Goal: Information Seeking & Learning: Learn about a topic

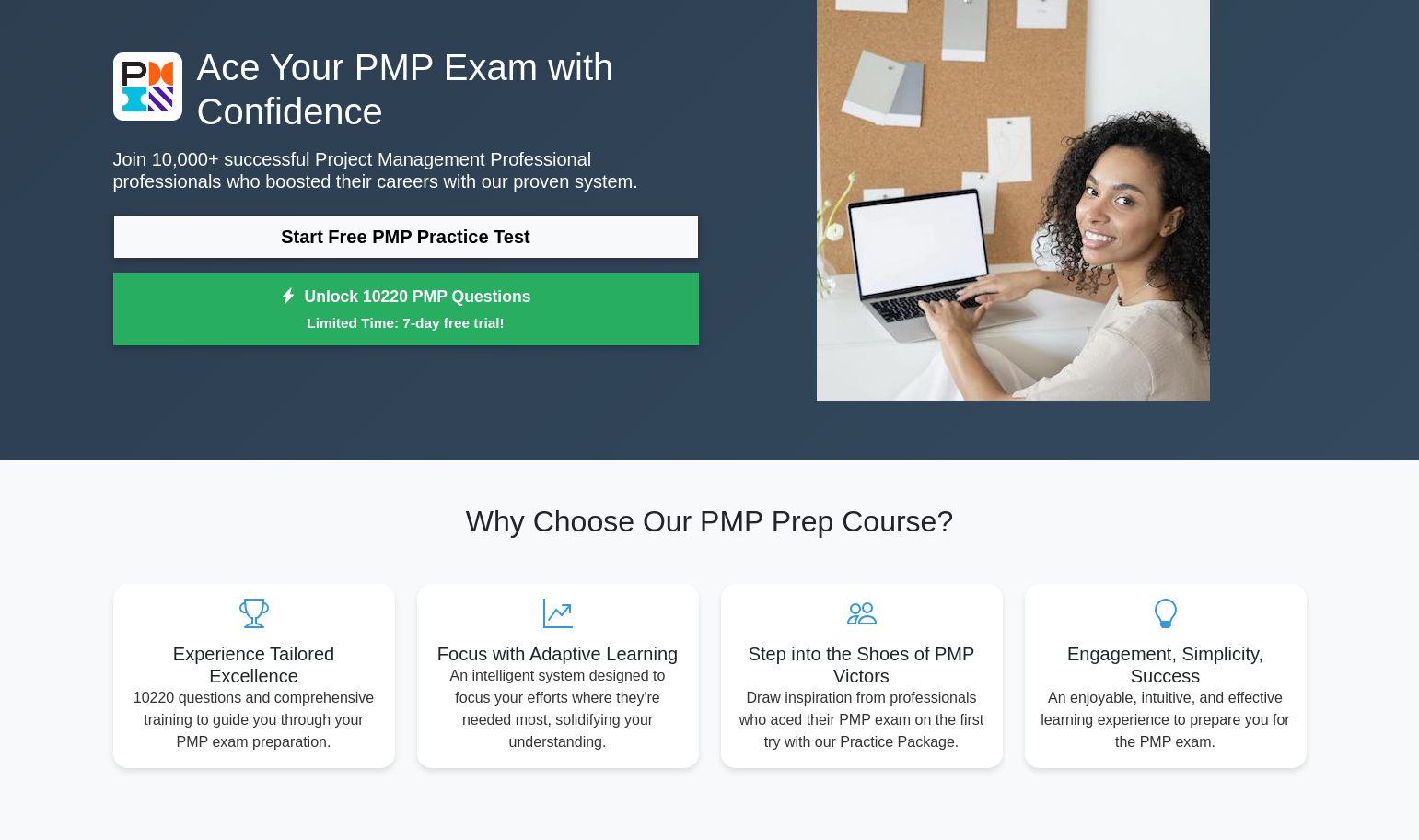
scroll to position [91, 0]
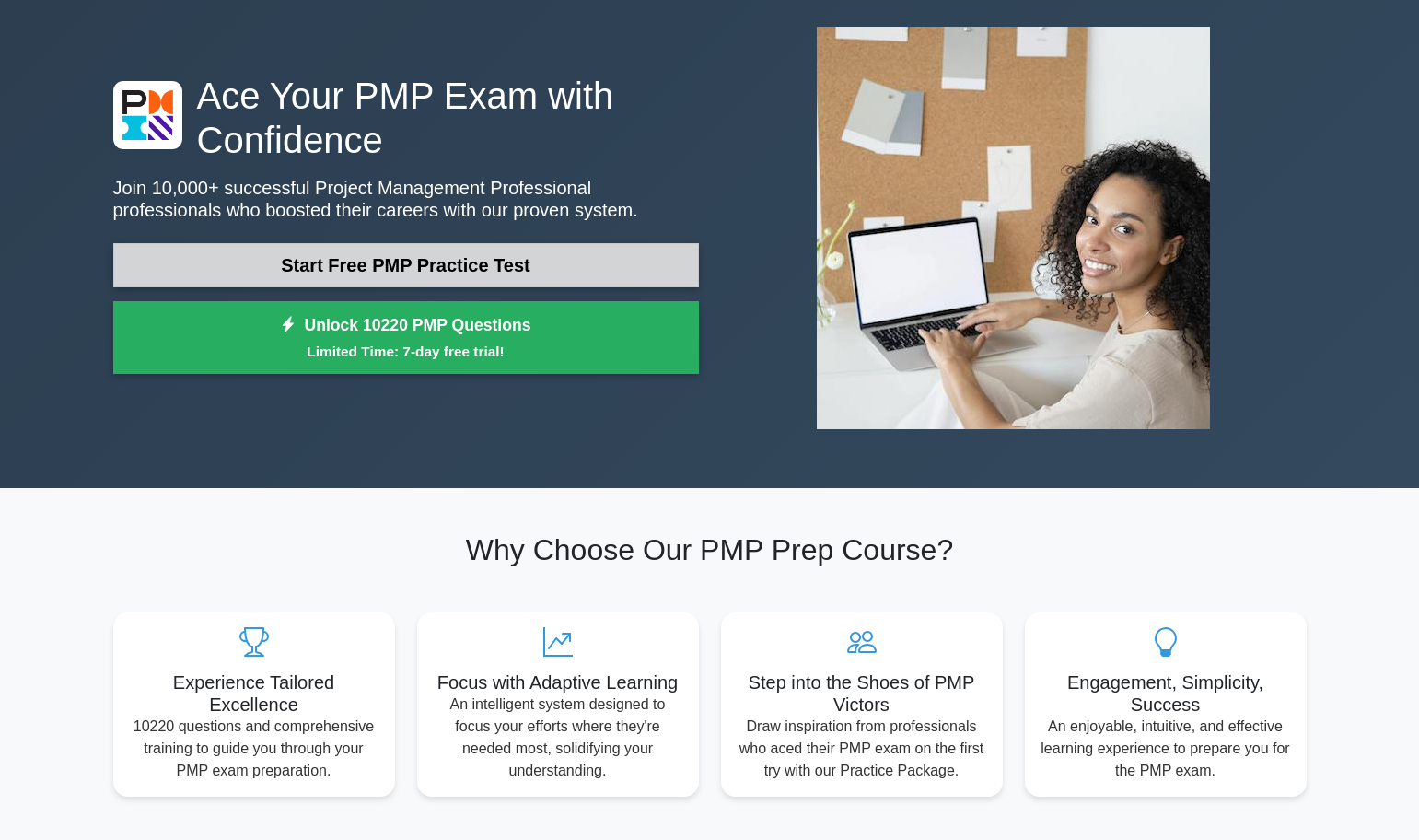
click at [491, 278] on link "Start Free PMP Practice Test" at bounding box center [405, 264] width 586 height 45
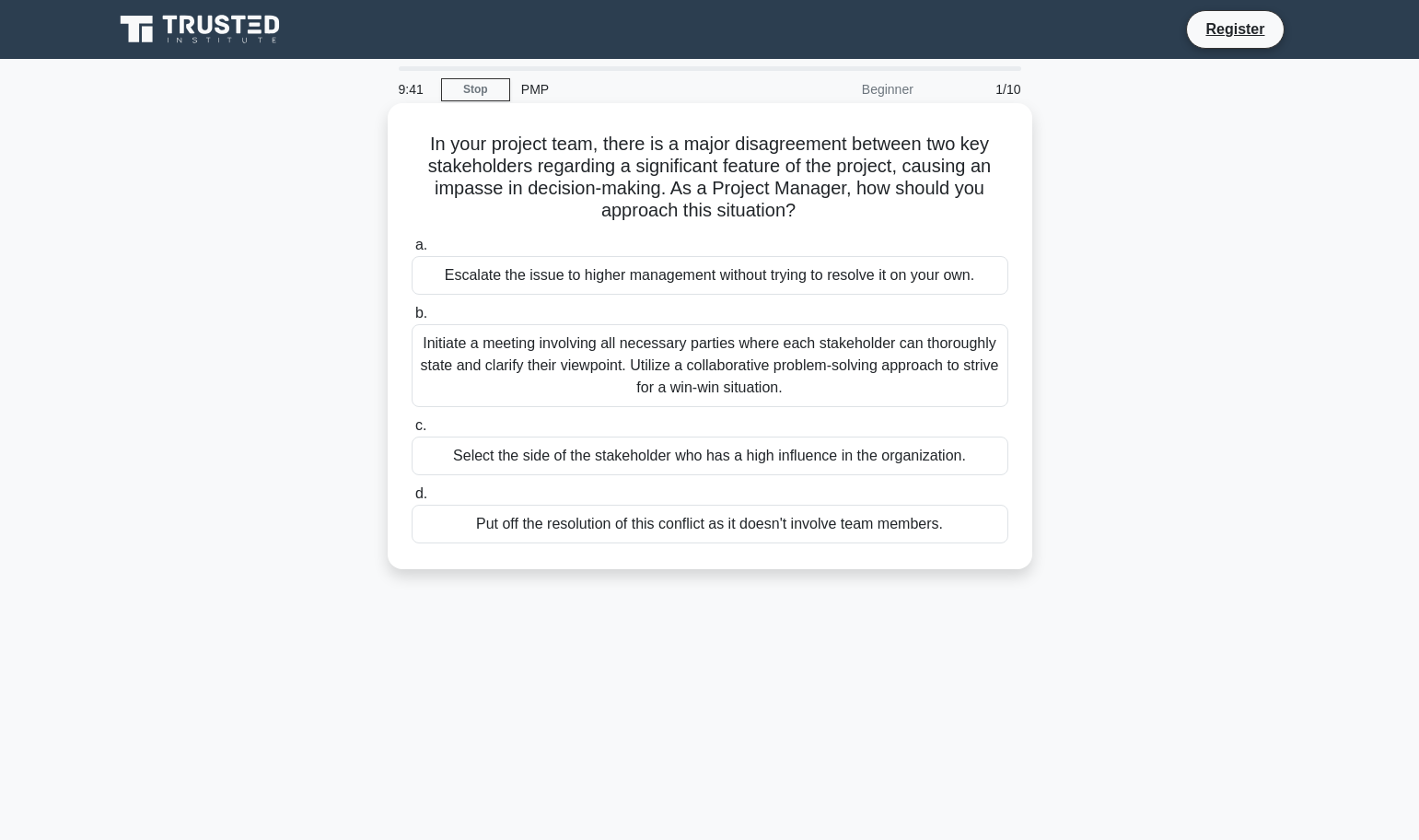
click at [656, 376] on div "Initiate a meeting involving all necessary parties where each stakeholder can t…" at bounding box center [710, 366] width 597 height 83
click at [411, 320] on input "b. Initiate a meeting involving all necessary parties where each stakeholder ca…" at bounding box center [411, 313] width 0 height 12
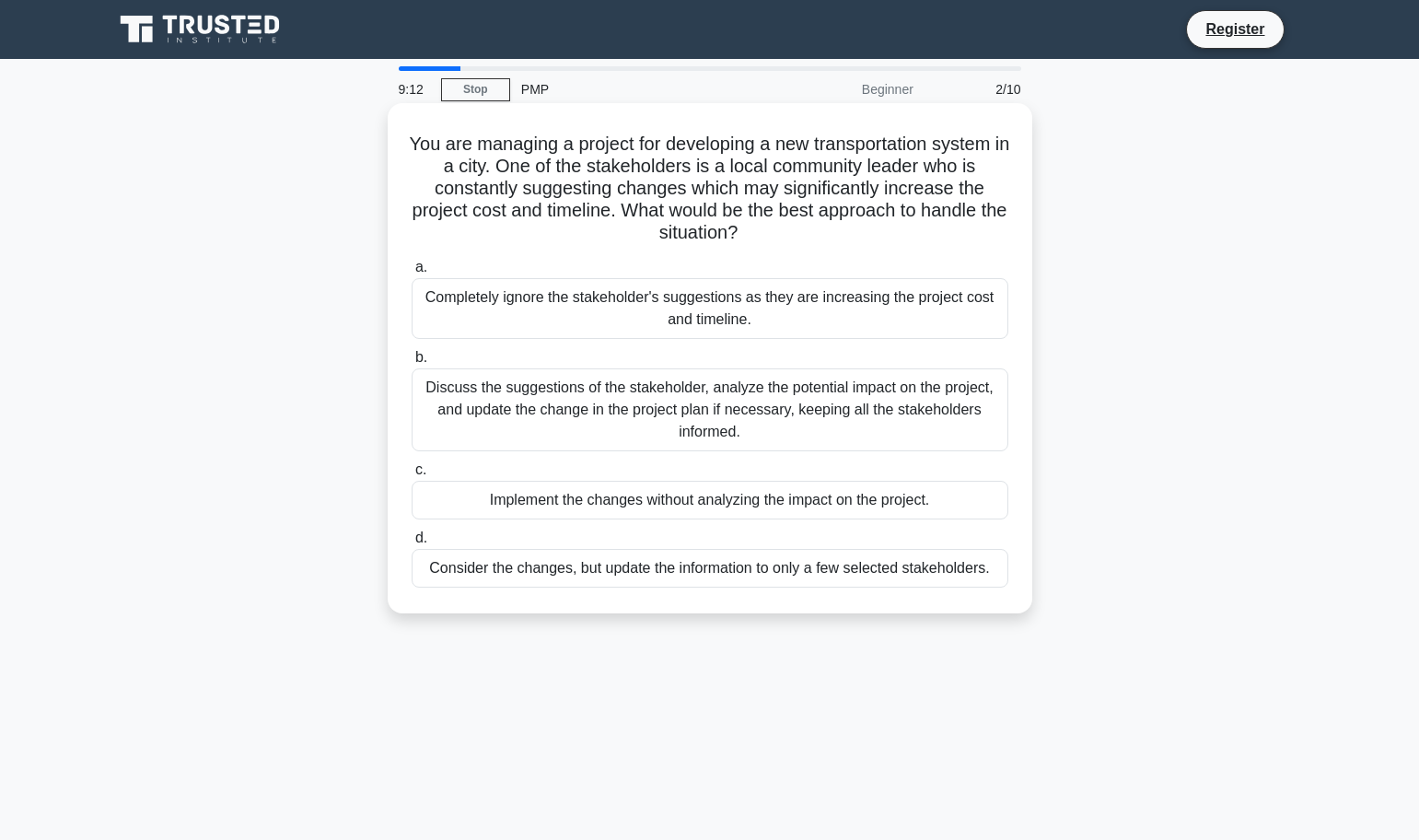
click at [686, 416] on div "Discuss the suggestions of the stakeholder, analyze the potential impact on the…" at bounding box center [710, 410] width 597 height 83
click at [411, 364] on input "b. Discuss the suggestions of the stakeholder, analyze the potential impact on …" at bounding box center [411, 358] width 0 height 12
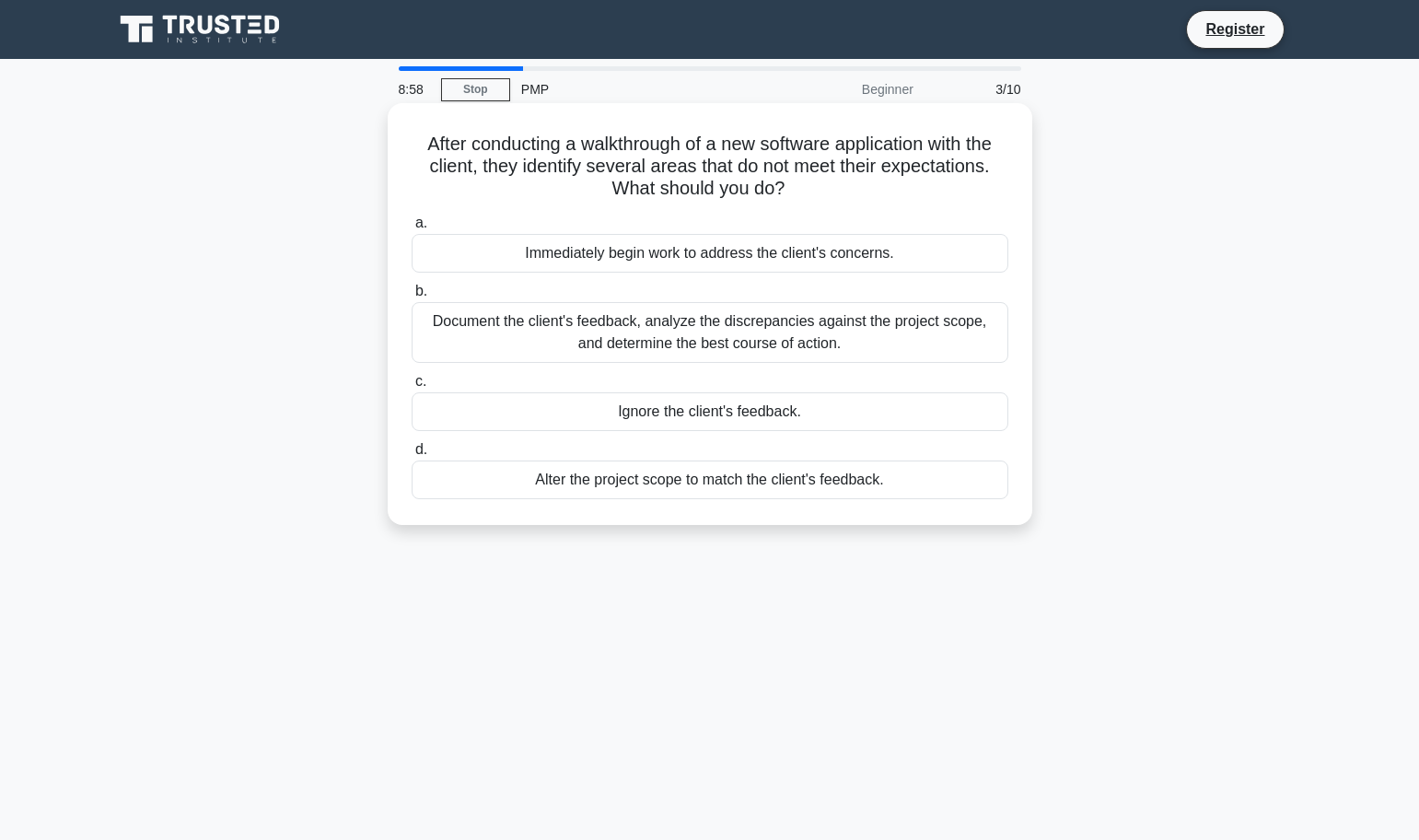
click at [737, 343] on div "Document the client's feedback, analyze the discrepancies against the project s…" at bounding box center [710, 332] width 597 height 60
click at [411, 297] on input "b. Document the client's feedback, analyze the discrepancies against the projec…" at bounding box center [411, 291] width 0 height 12
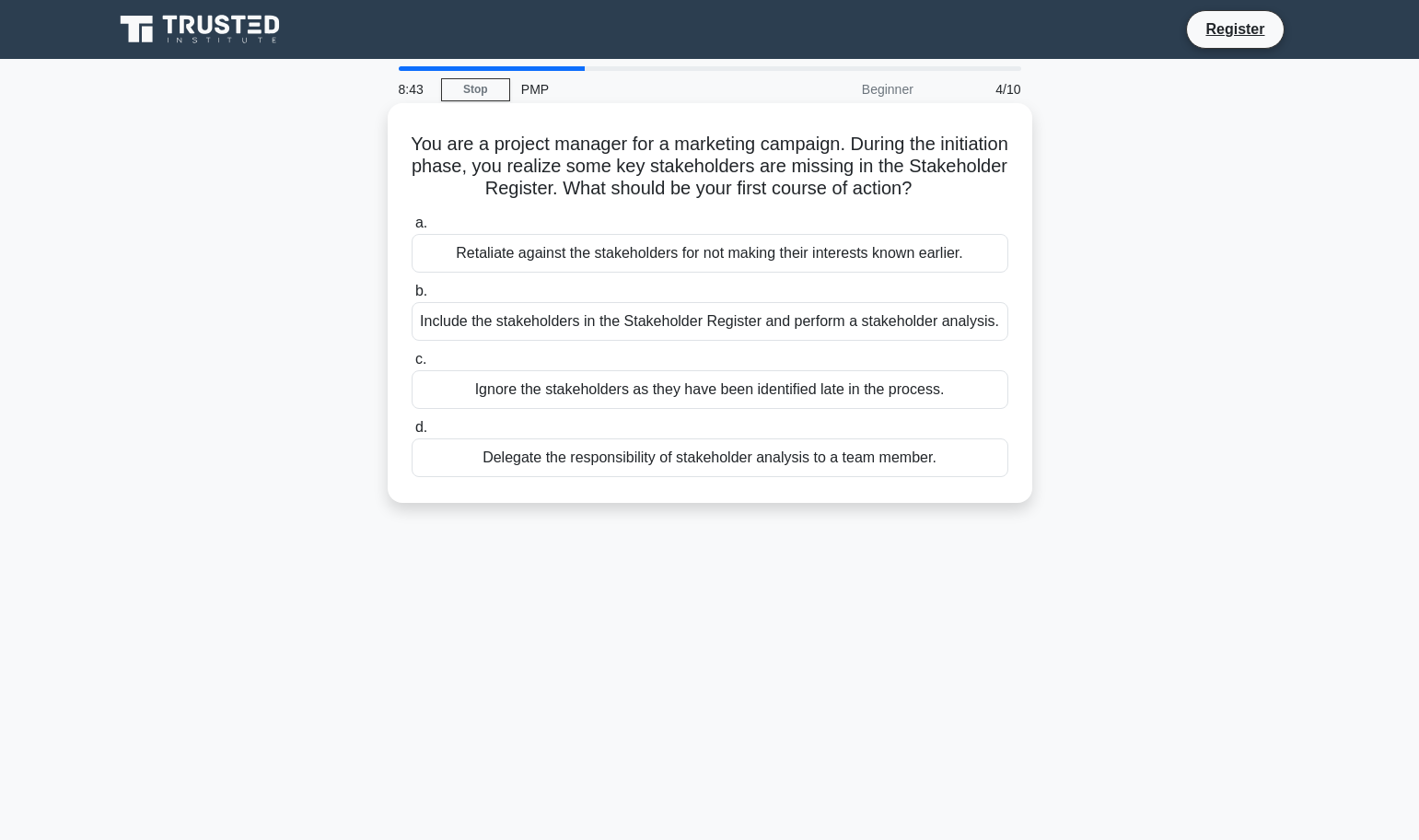
click at [642, 321] on div "Include the stakeholders in the Stakeholder Register and perform a stakeholder …" at bounding box center [710, 321] width 597 height 39
click at [411, 297] on input "b. Include the stakeholders in the Stakeholder Register and perform a stakehold…" at bounding box center [411, 291] width 0 height 12
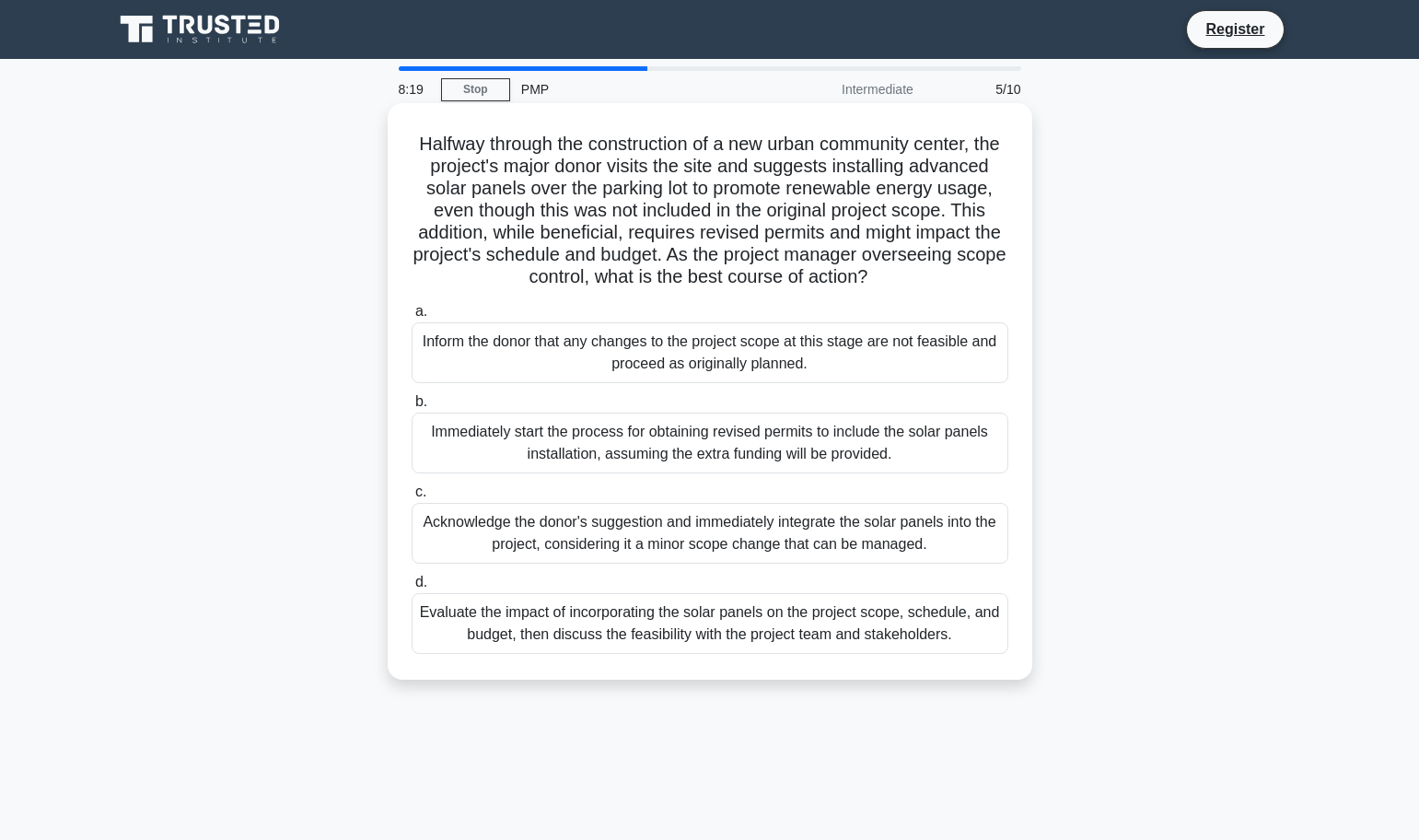
click at [700, 624] on div "Evaluate the impact of incorporating the solar panels on the project scope, sch…" at bounding box center [710, 623] width 597 height 60
click at [411, 588] on input "d. Evaluate the impact of incorporating the solar panels on the project scope, …" at bounding box center [411, 582] width 0 height 12
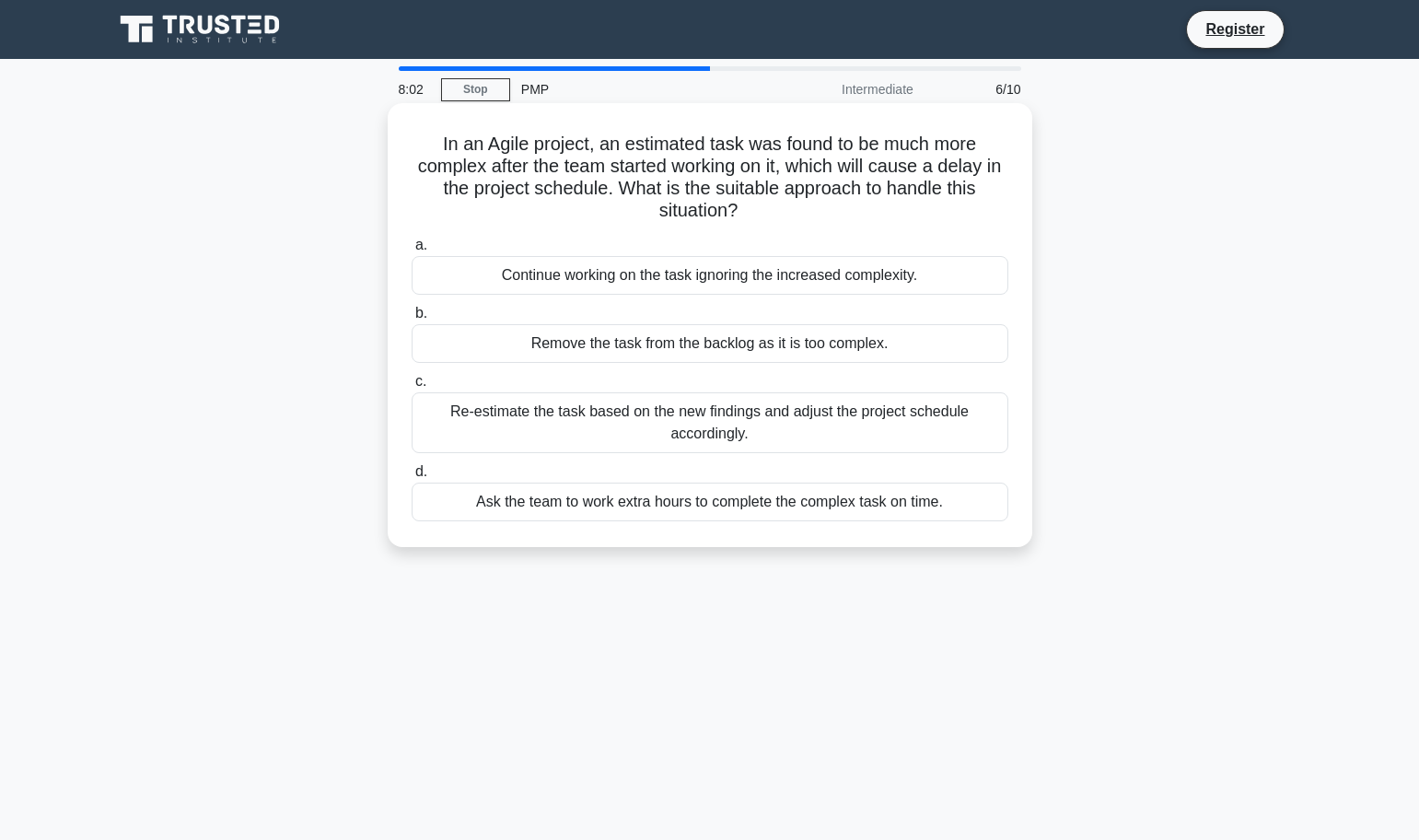
click at [782, 425] on div "Re-estimate the task based on the new findings and adjust the project schedule …" at bounding box center [710, 422] width 597 height 60
click at [411, 387] on input "c. Re-estimate the task based on the new findings and adjust the project schedu…" at bounding box center [411, 381] width 0 height 12
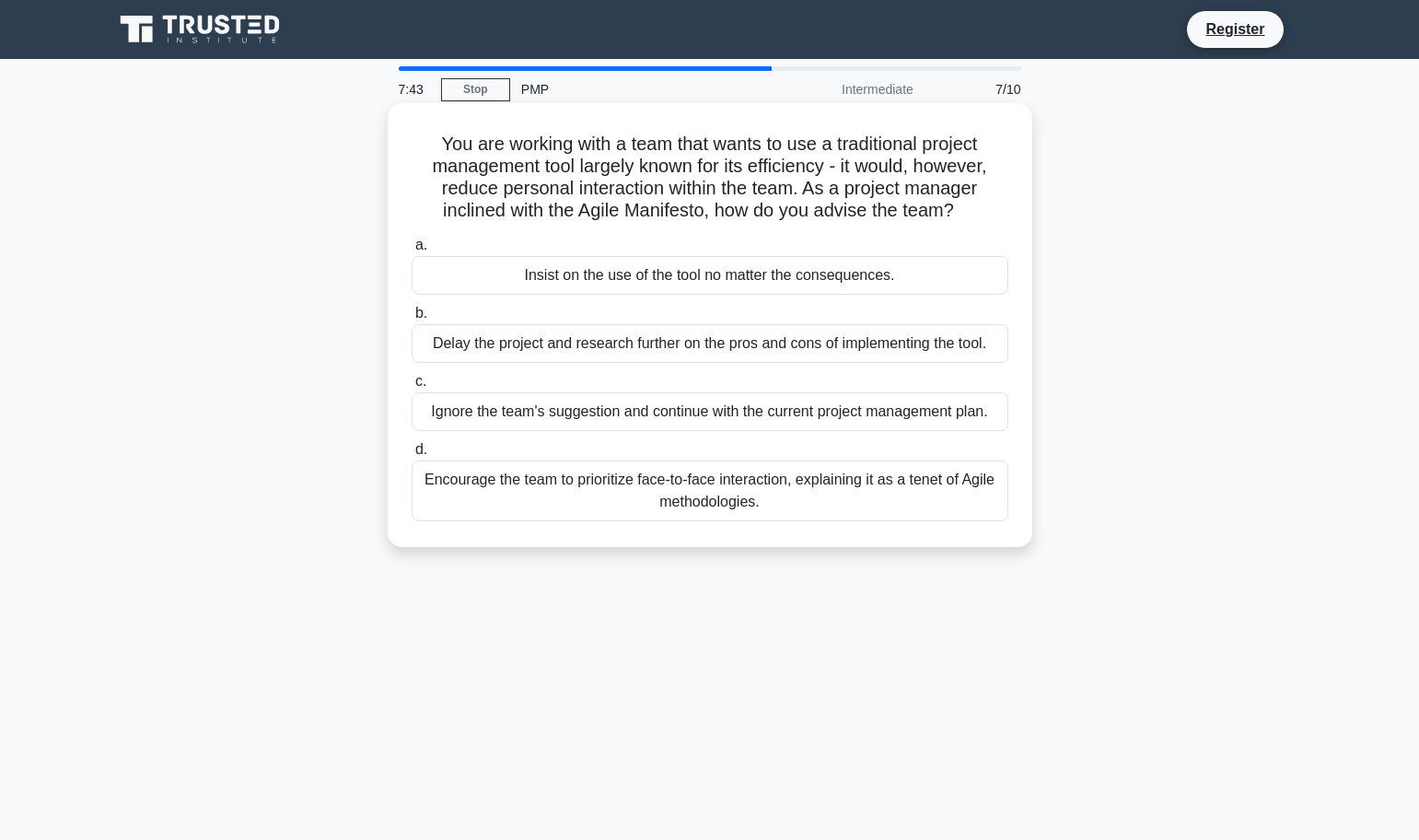
click at [763, 498] on div "Encourage the team to prioritize face-to-face interaction, explaining it as a t…" at bounding box center [710, 490] width 597 height 60
click at [411, 456] on input "d. Encourage the team to prioritize face-to-face interaction, explaining it as …" at bounding box center [411, 450] width 0 height 12
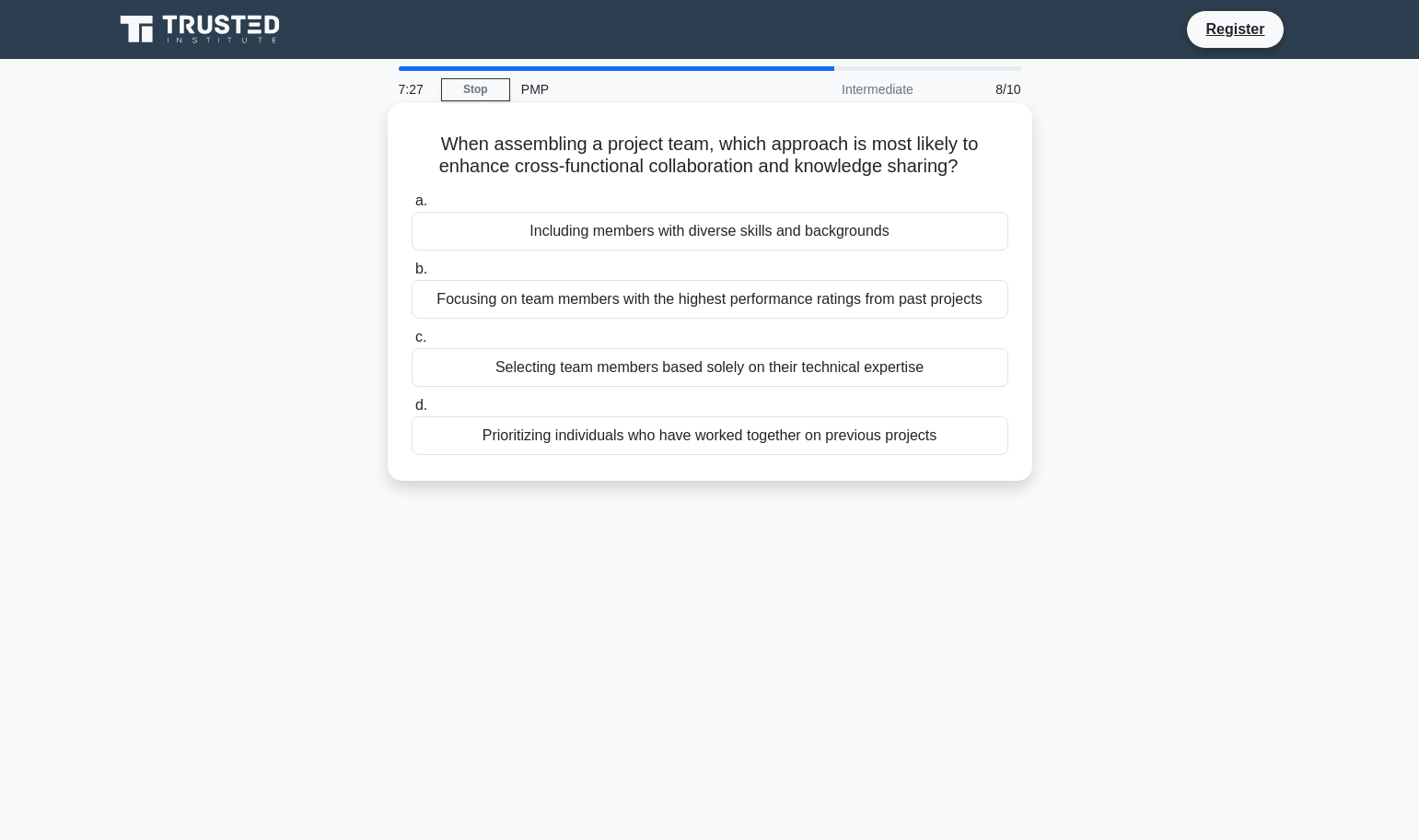
click at [764, 232] on div "Including members with diverse skills and backgrounds" at bounding box center [710, 231] width 597 height 39
click at [411, 207] on input "a. Including members with diverse skills and backgrounds" at bounding box center [411, 201] width 0 height 12
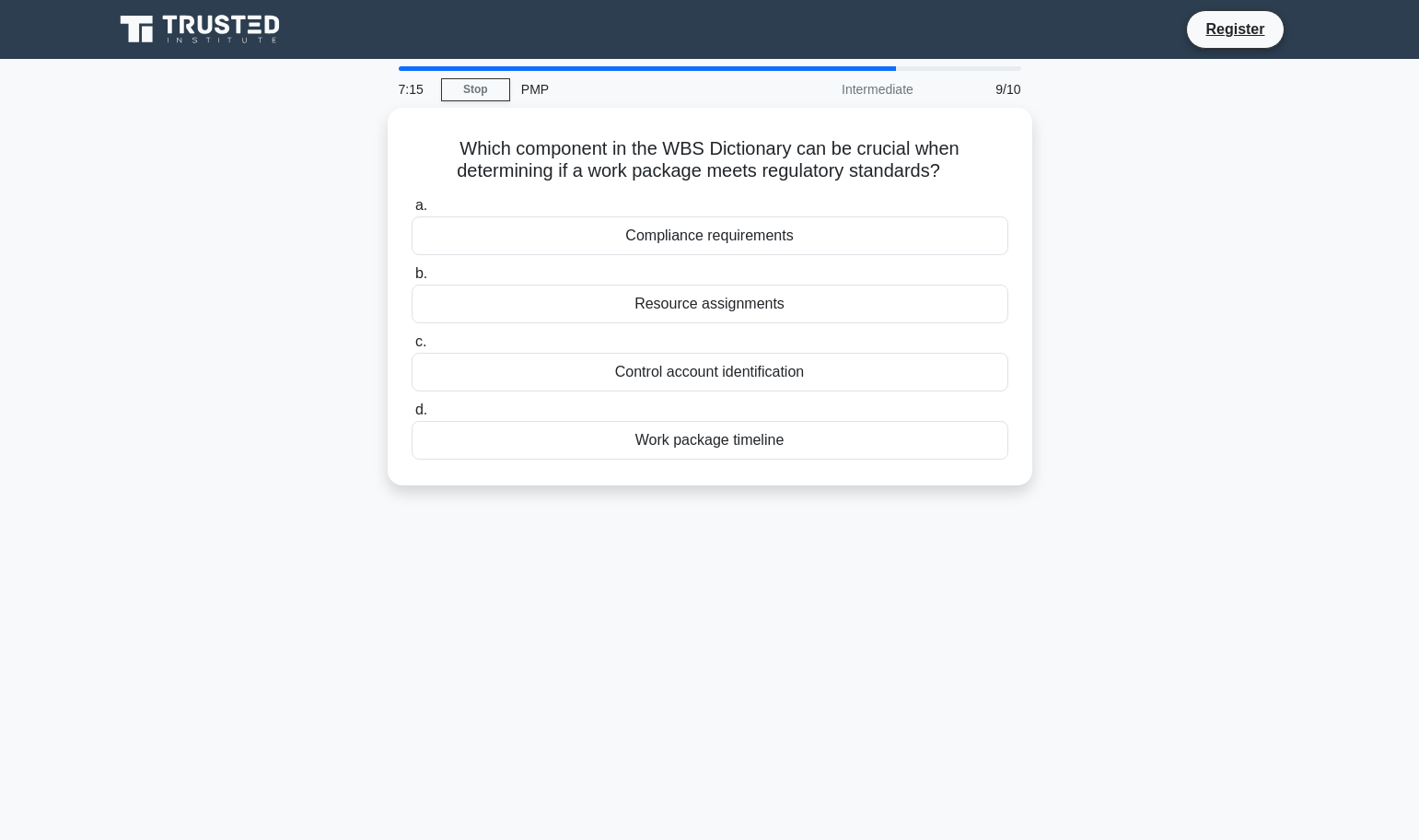
click at [764, 232] on div "Compliance requirements" at bounding box center [710, 235] width 597 height 39
click at [411, 212] on input "a. Compliance requirements" at bounding box center [411, 206] width 0 height 12
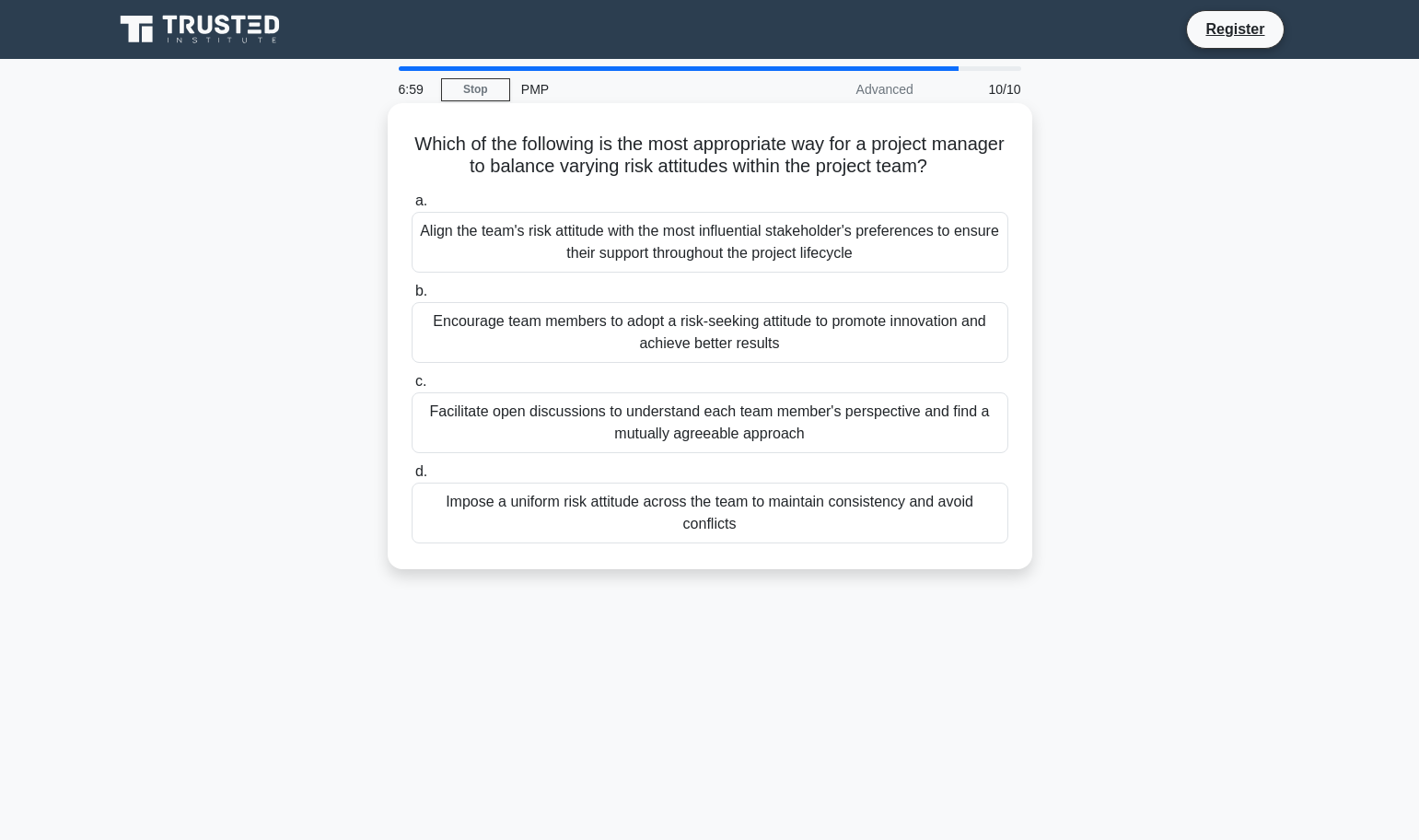
click at [667, 408] on div "Facilitate open discussions to understand each team member's perspective and fi…" at bounding box center [710, 422] width 597 height 60
click at [411, 387] on input "c. Facilitate open discussions to understand each team member's perspective and…" at bounding box center [411, 381] width 0 height 12
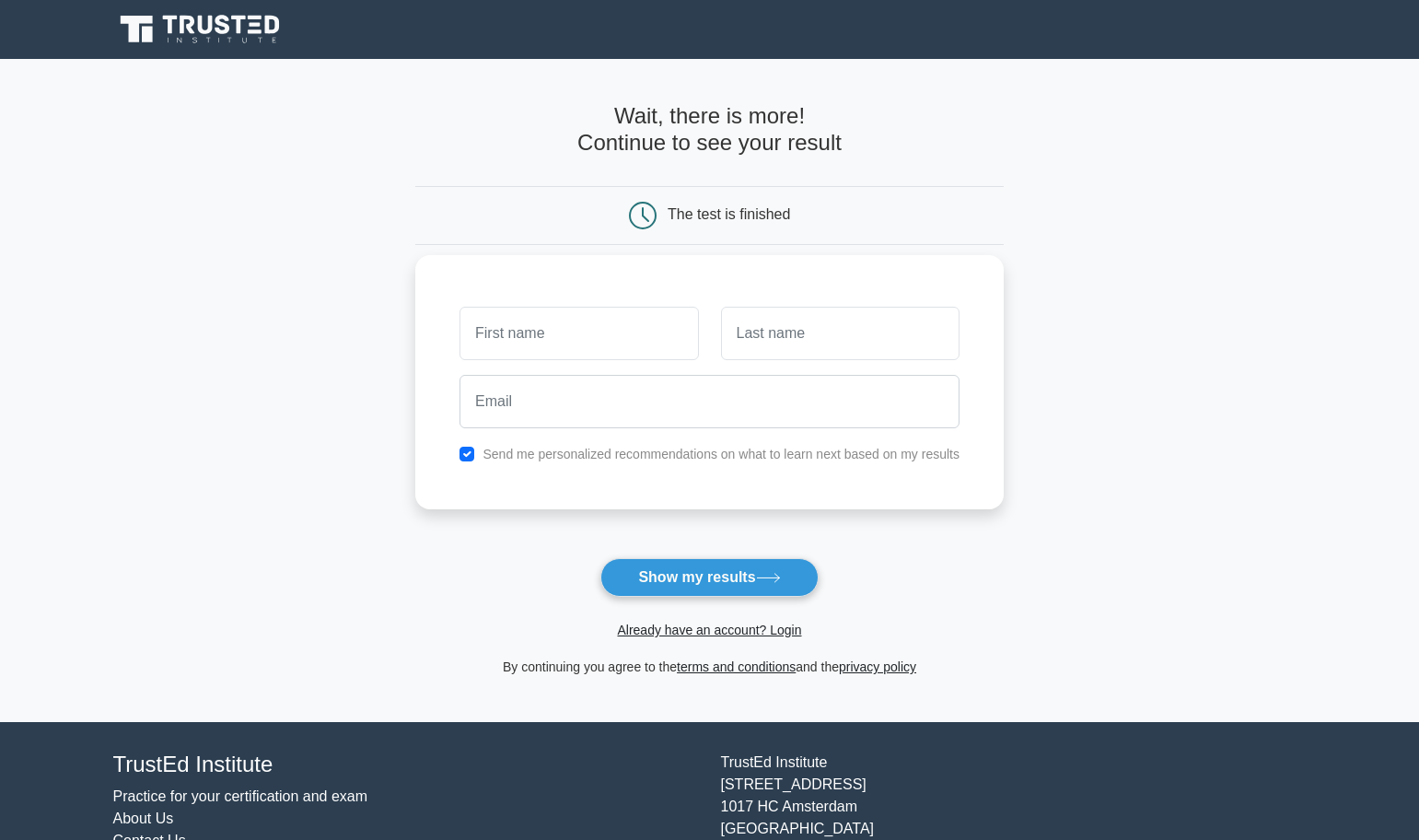
click at [587, 339] on input "text" at bounding box center [579, 334] width 239 height 53
type input "[PERSON_NAME]"
click at [803, 350] on input "text" at bounding box center [840, 334] width 239 height 53
type input "Creamer"
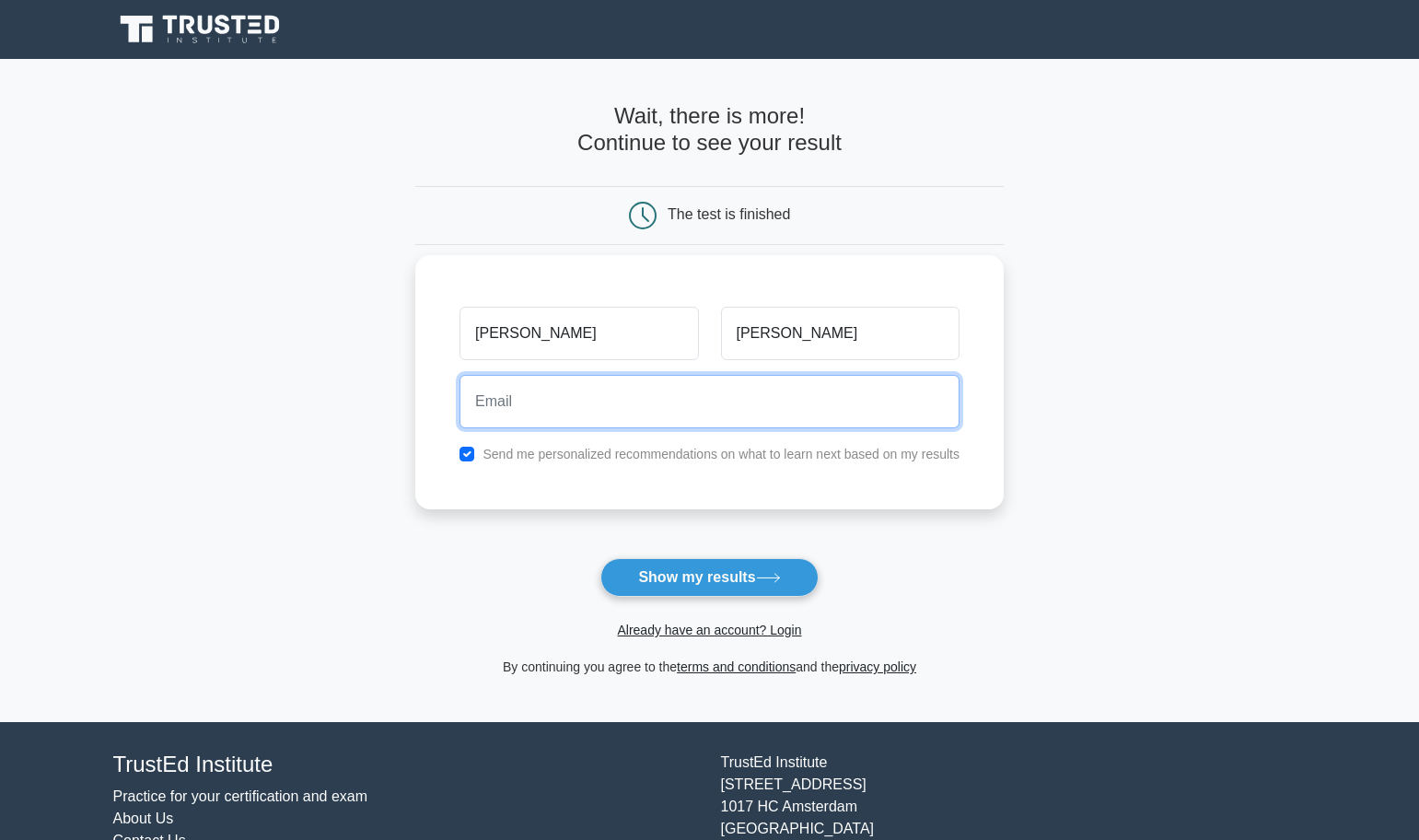
click at [646, 402] on input "email" at bounding box center [710, 401] width 500 height 53
type input "lanette.creamer@gmail.com"
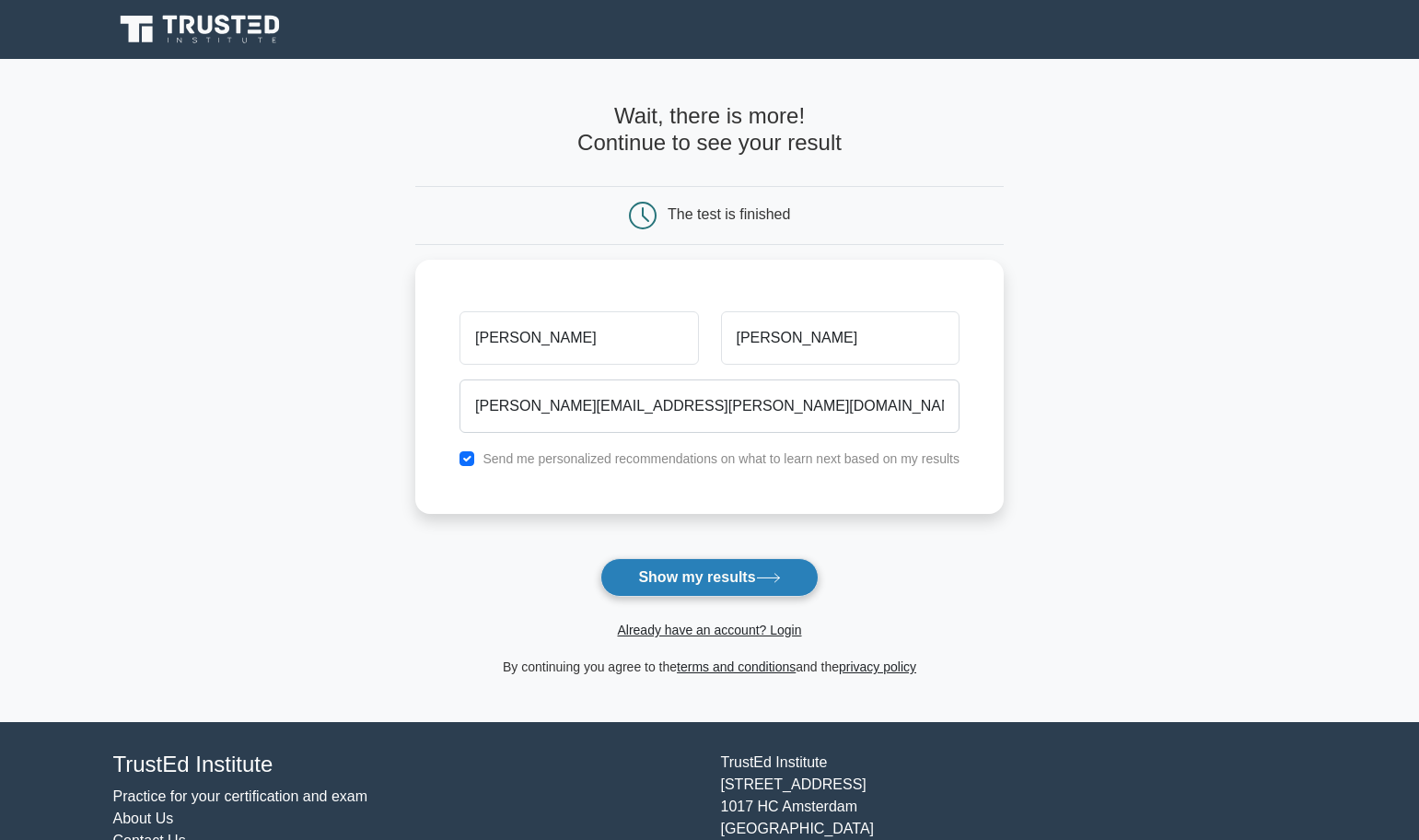
click at [672, 576] on button "Show my results" at bounding box center [709, 577] width 217 height 39
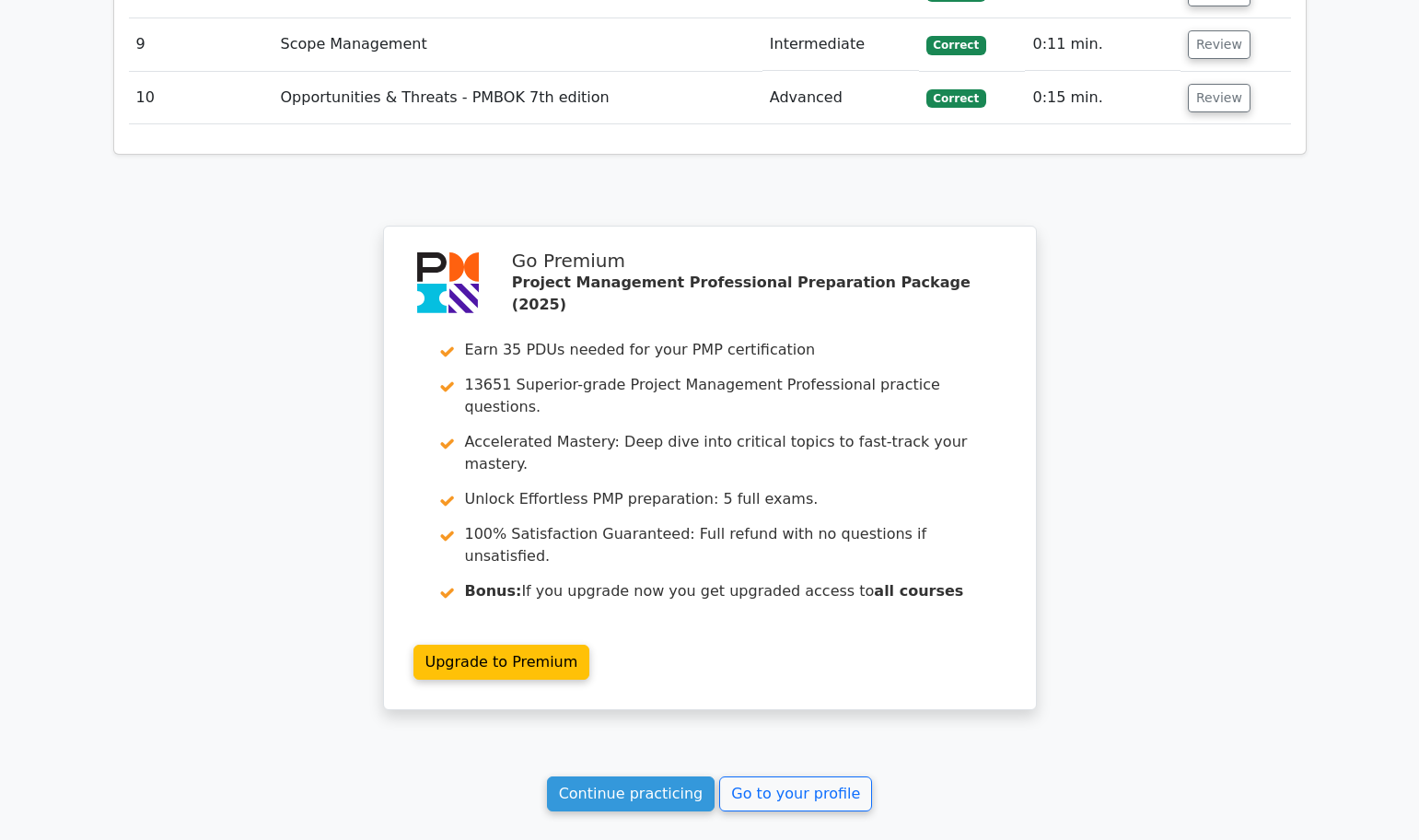
scroll to position [3034, 0]
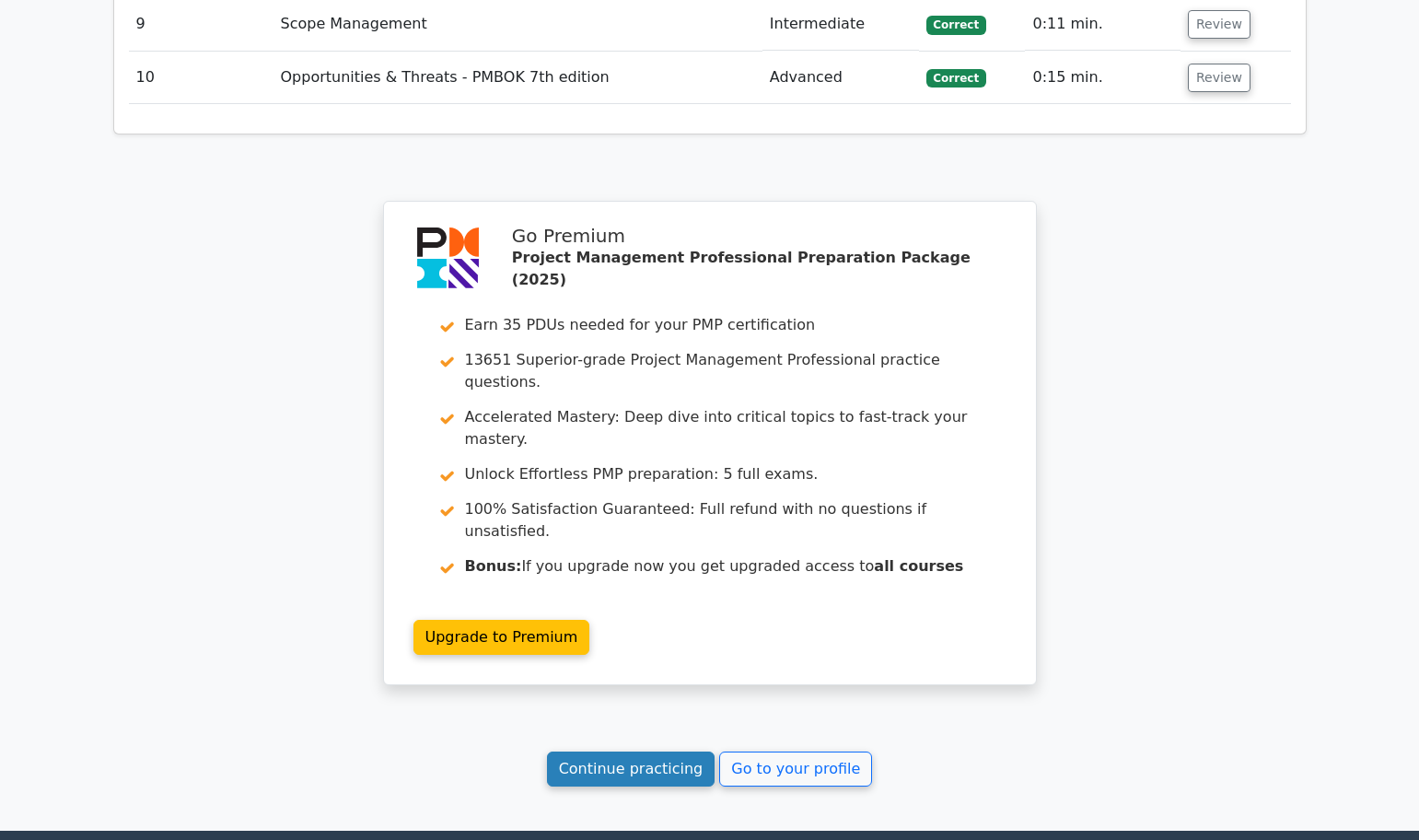
click at [606, 751] on link "Continue practicing" at bounding box center [631, 768] width 168 height 35
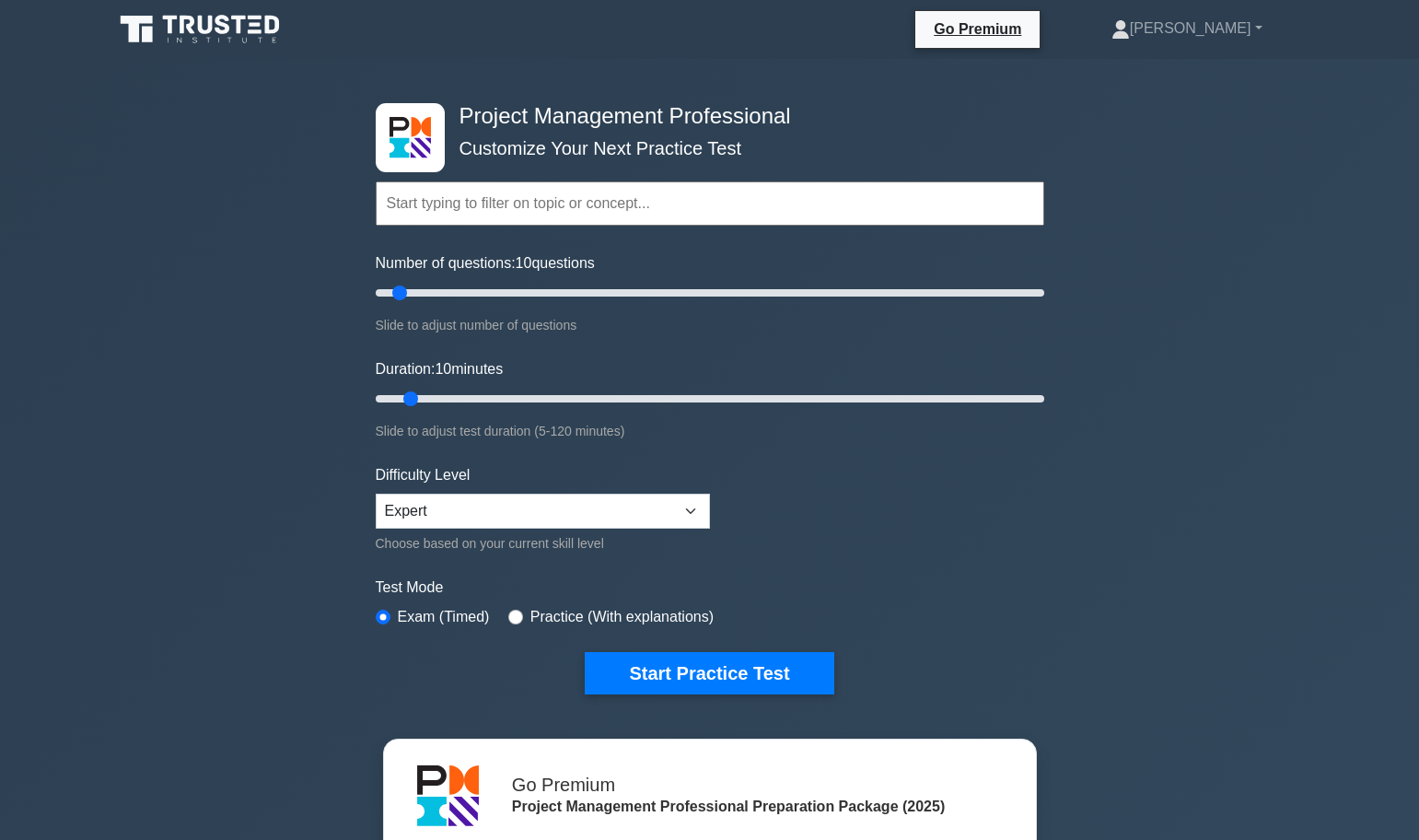
click at [496, 216] on input "text" at bounding box center [710, 203] width 669 height 45
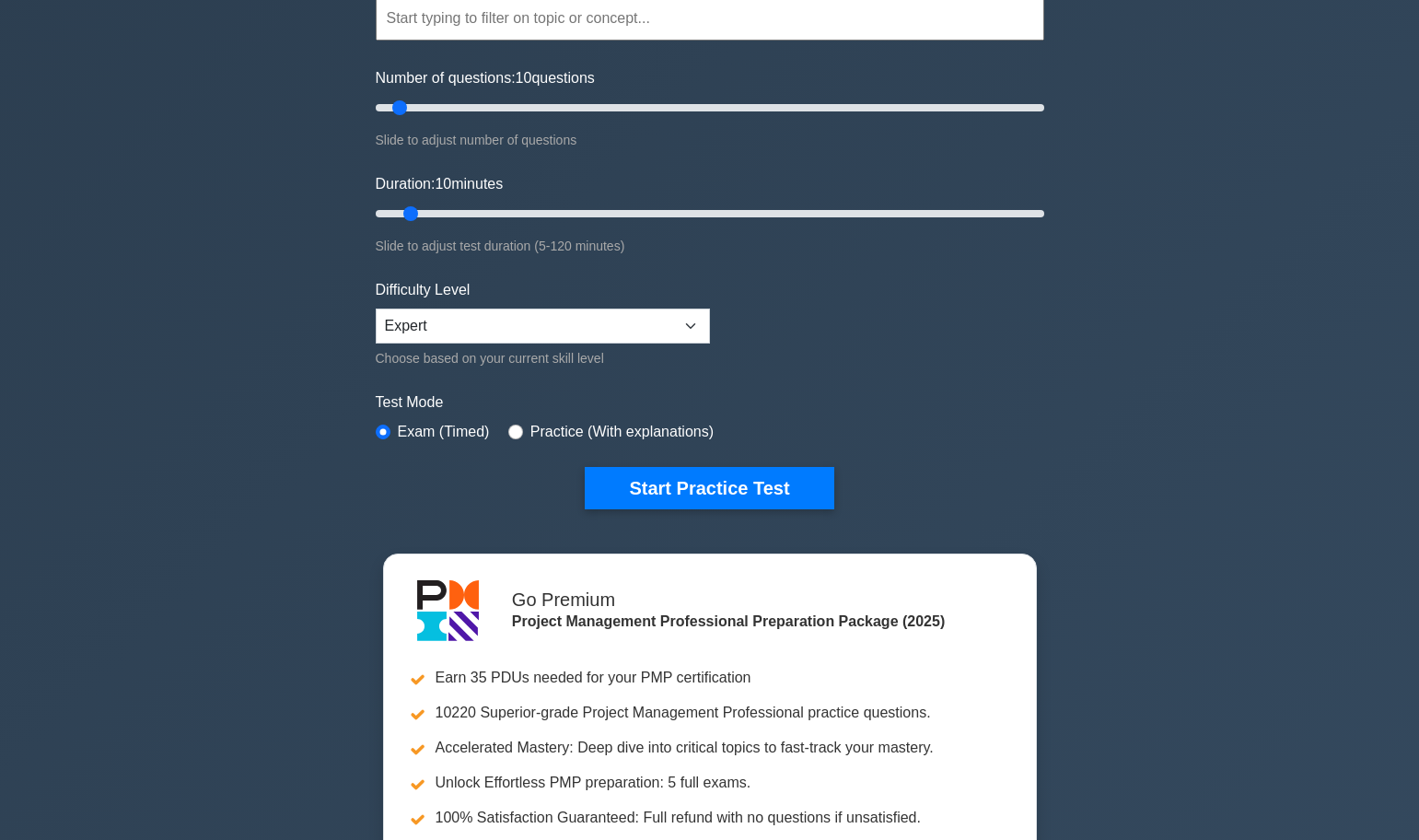
scroll to position [186, 0]
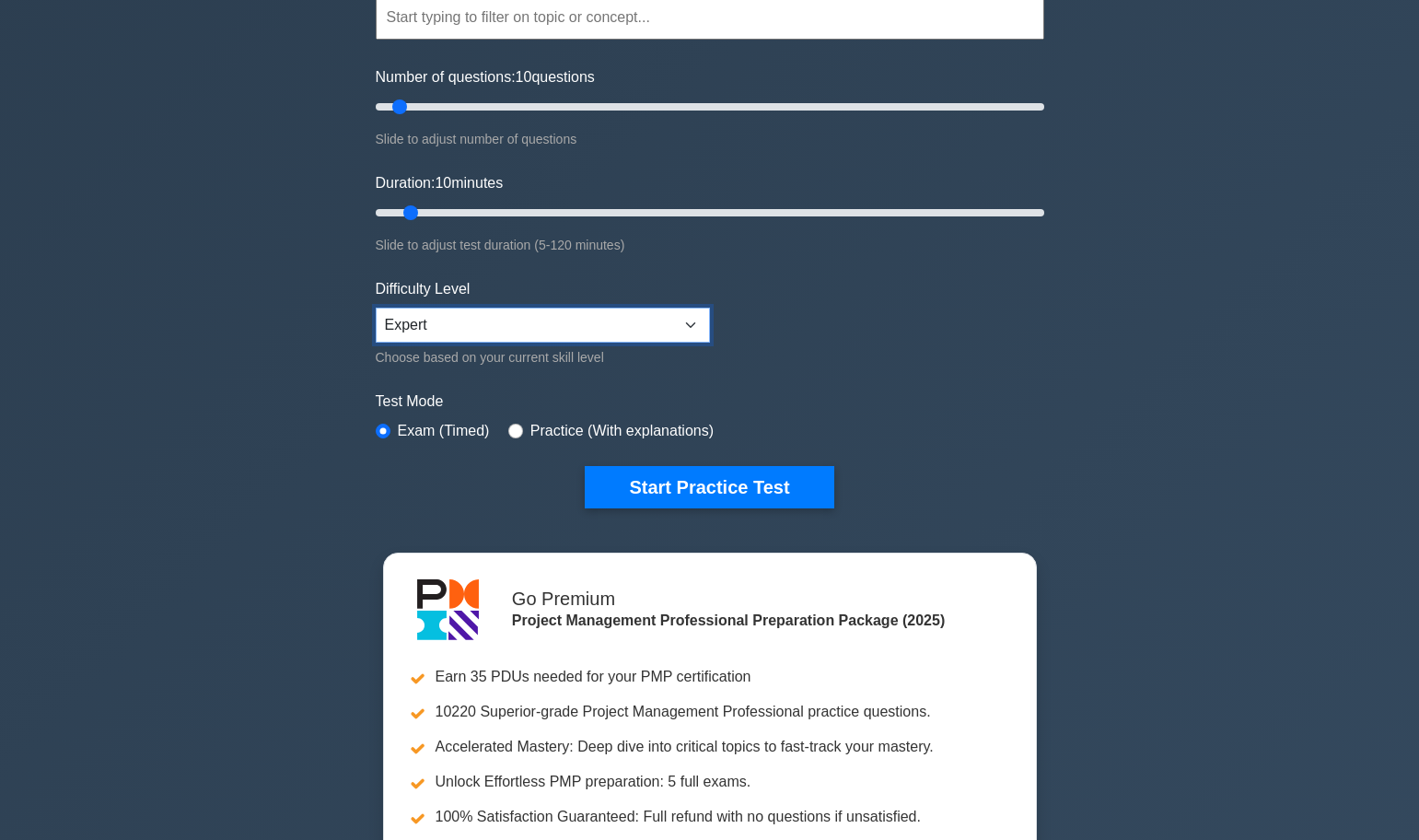
click at [506, 327] on select "Beginner Intermediate Expert" at bounding box center [542, 324] width 334 height 35
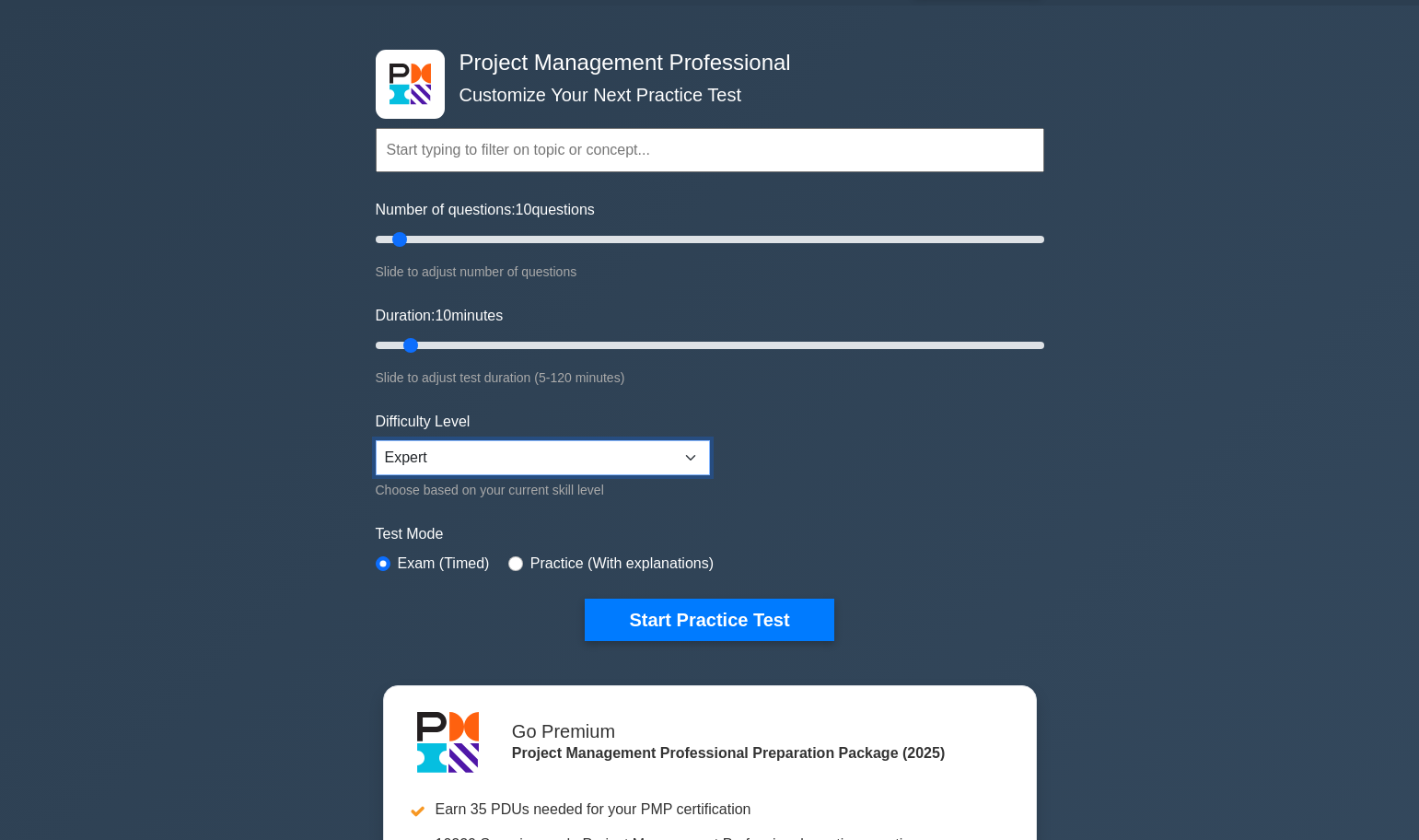
scroll to position [51, 0]
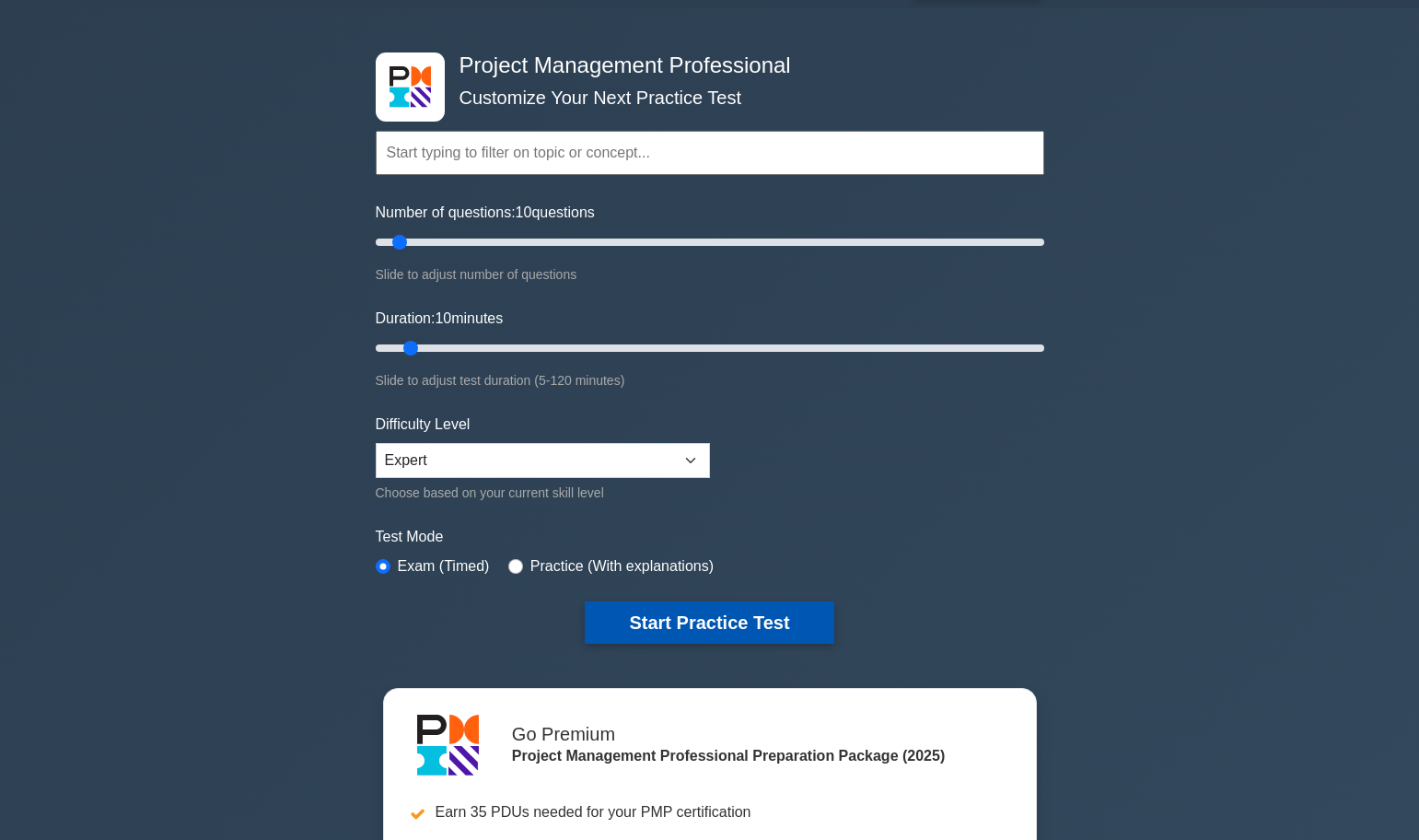
click at [688, 619] on button "Start Practice Test" at bounding box center [709, 622] width 249 height 43
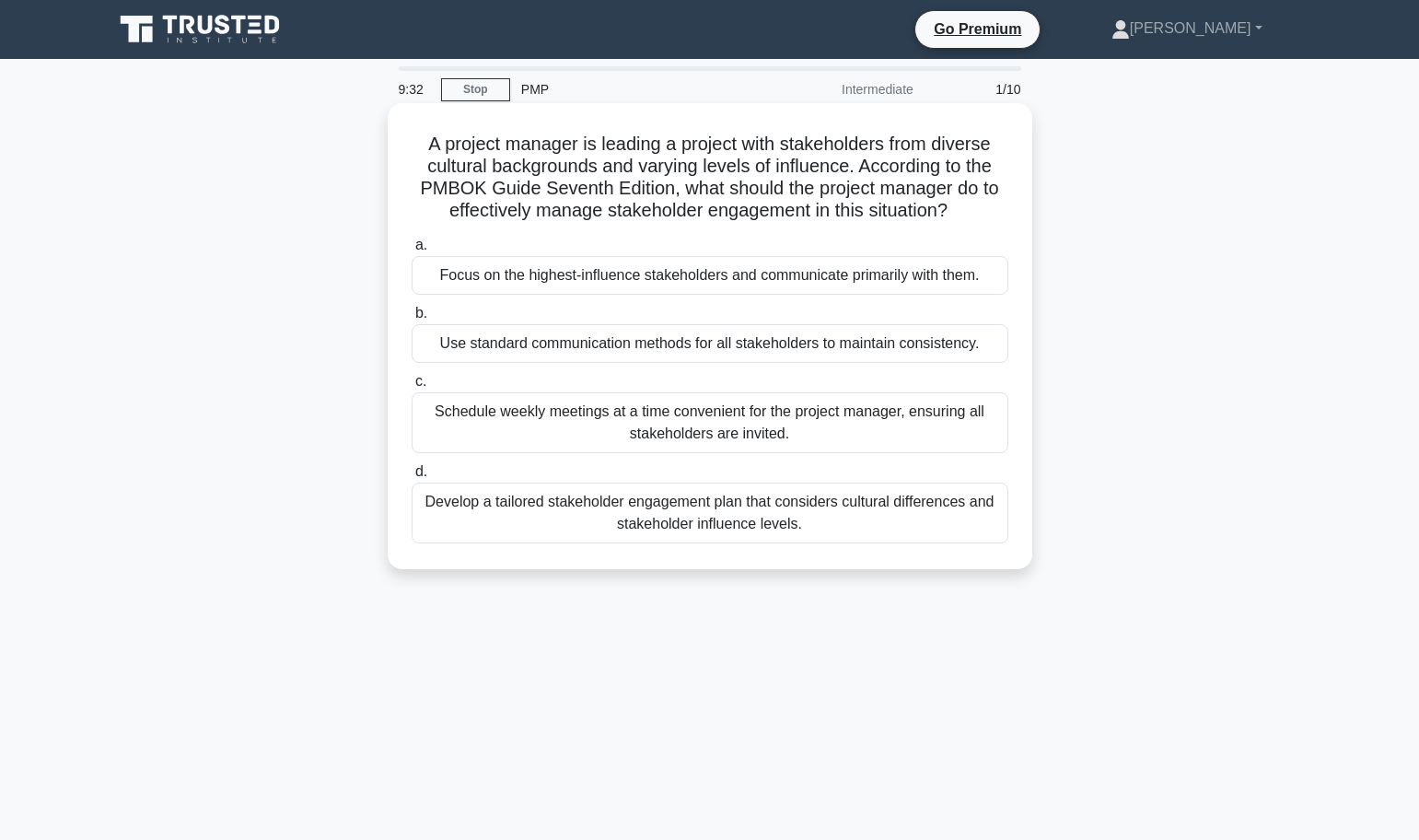
click at [595, 525] on div "Develop a tailored stakeholder engagement plan that considers cultural differen…" at bounding box center [710, 512] width 597 height 60
click at [411, 477] on input "d. Develop a tailored stakeholder engagement plan that considers cultural diffe…" at bounding box center [411, 472] width 0 height 12
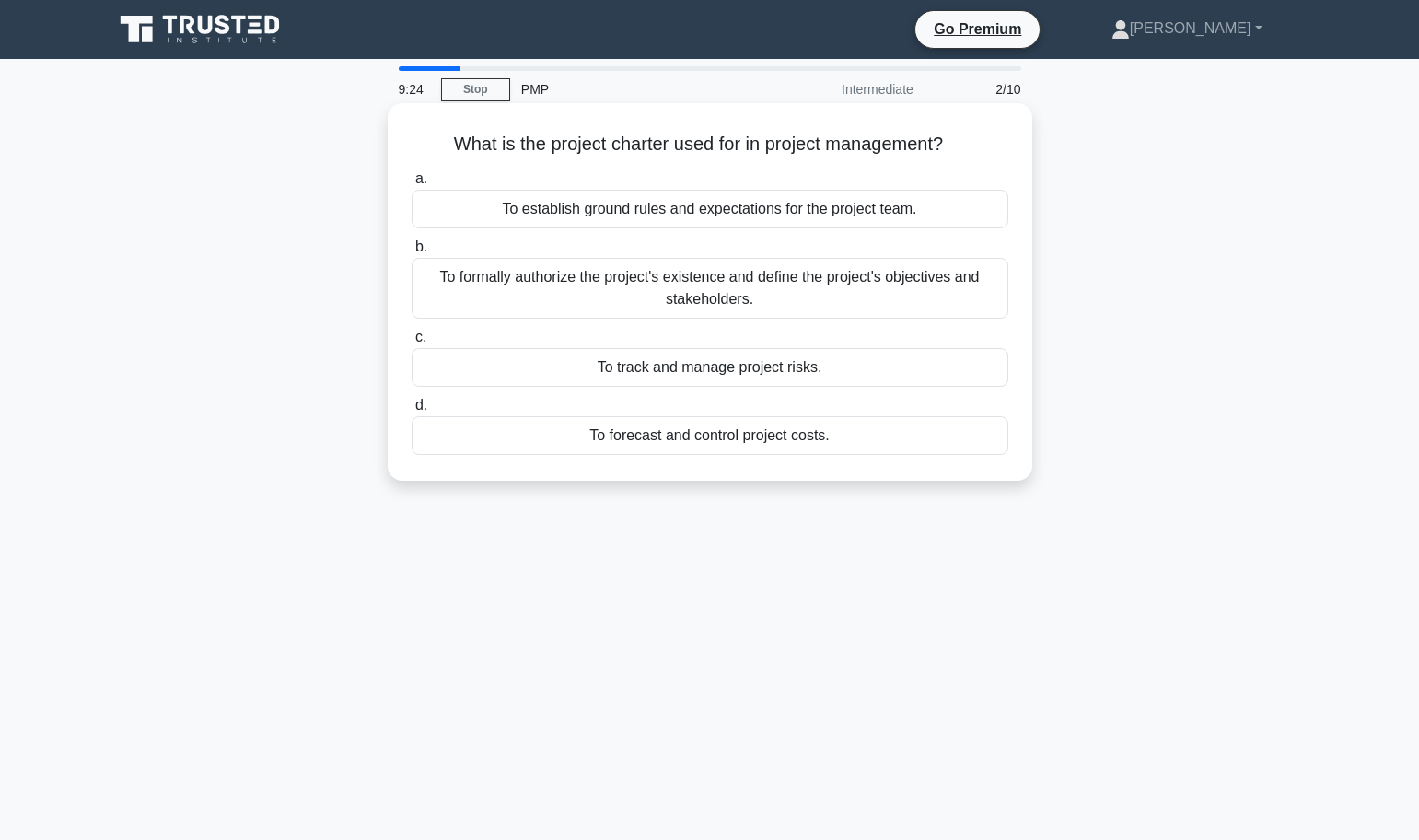
click at [671, 301] on div "To formally authorize the project's existence and define the project's objectiv…" at bounding box center [710, 287] width 597 height 60
click at [411, 254] on input "b. To formally authorize the project's existence and define the project's objec…" at bounding box center [411, 248] width 0 height 12
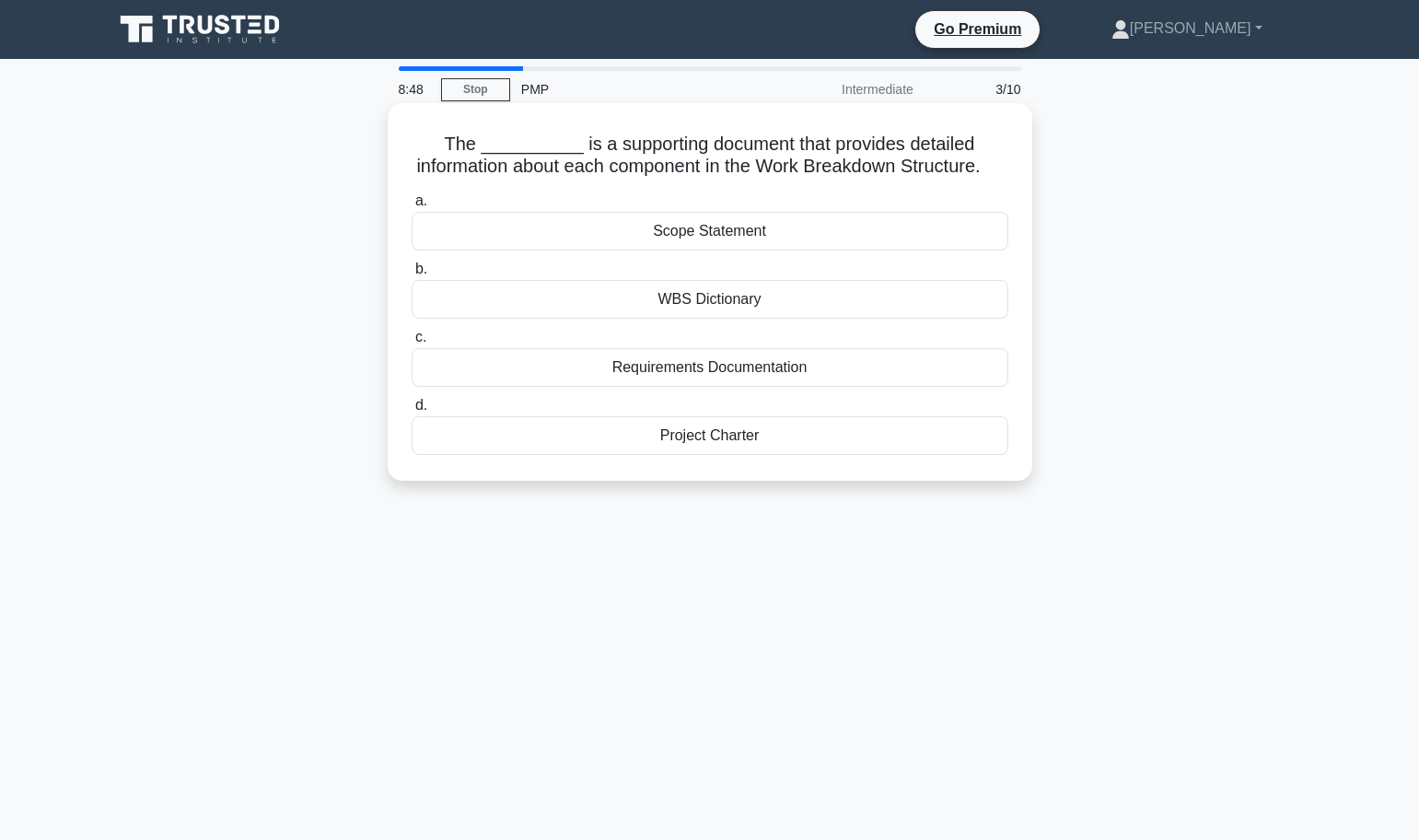
click at [700, 237] on div "Scope Statement" at bounding box center [710, 231] width 597 height 39
click at [411, 207] on input "a. Scope Statement" at bounding box center [411, 201] width 0 height 12
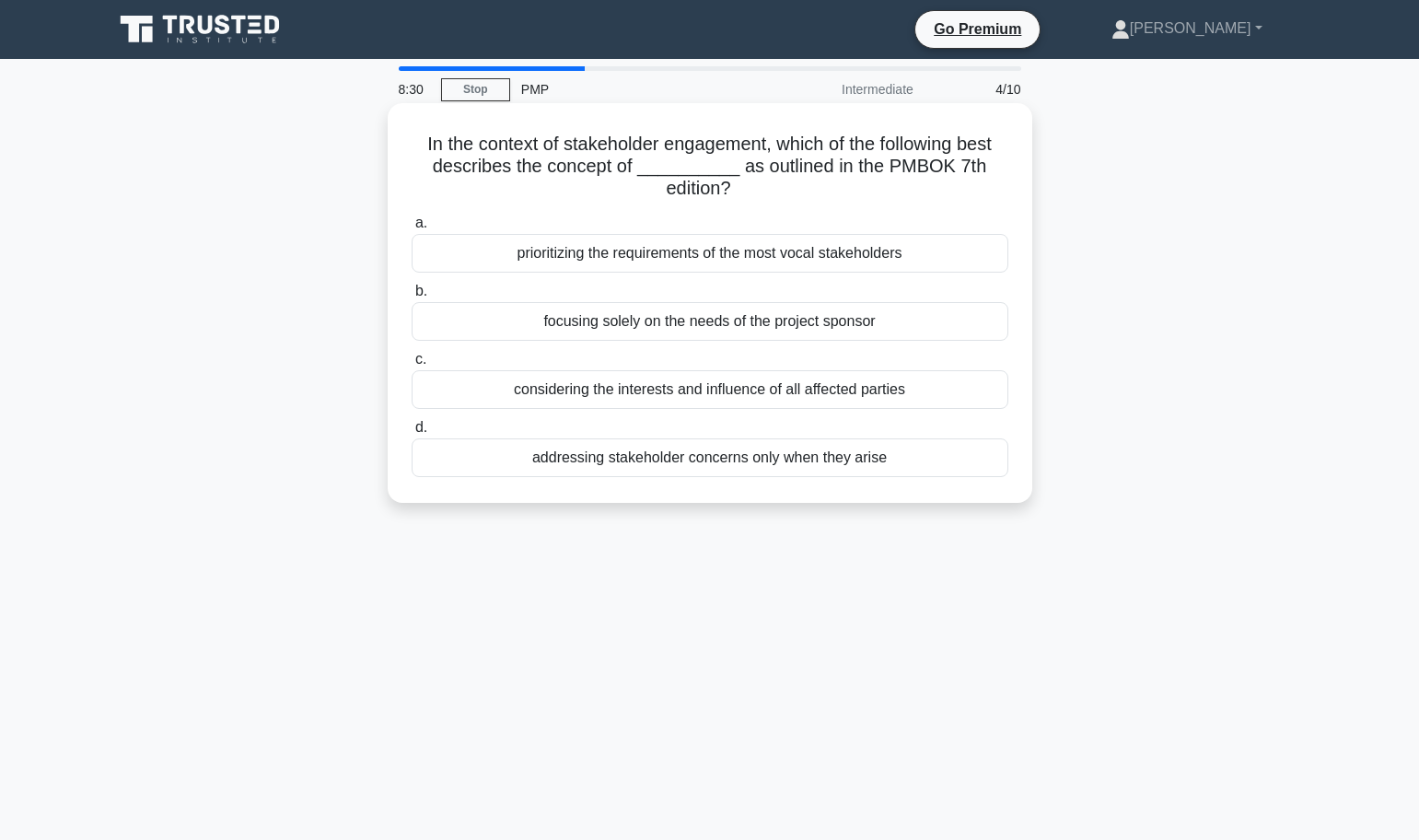
scroll to position [1, 0]
click at [579, 390] on div "considering the interests and influence of all affected parties" at bounding box center [710, 388] width 597 height 39
click at [411, 365] on input "c. considering the interests and influence of all affected parties" at bounding box center [411, 359] width 0 height 12
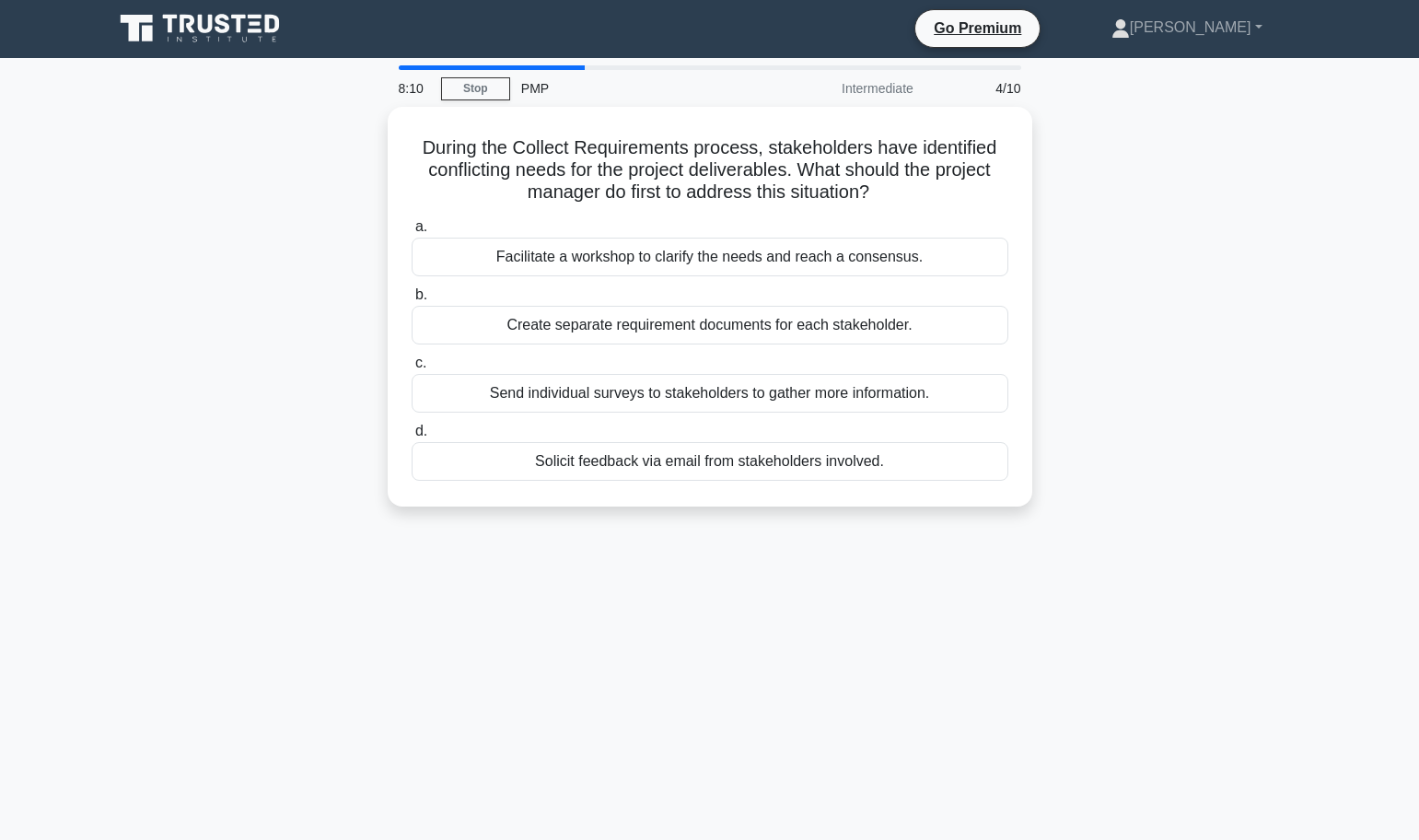
scroll to position [0, 0]
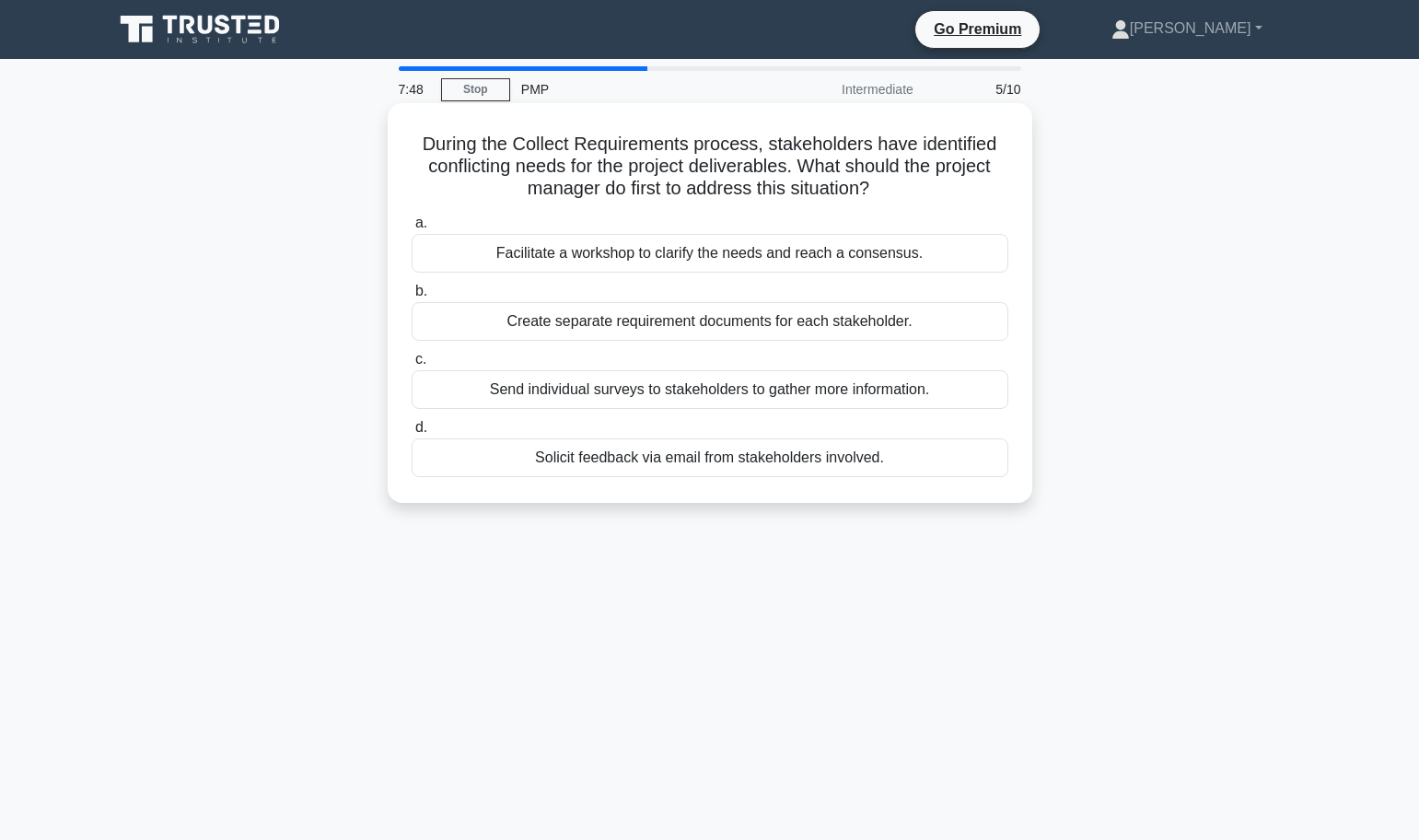
click at [599, 261] on div "Facilitate a workshop to clarify the needs and reach a consensus." at bounding box center [710, 253] width 597 height 39
click at [411, 229] on input "a. Facilitate a workshop to clarify the needs and reach a consensus." at bounding box center [411, 223] width 0 height 12
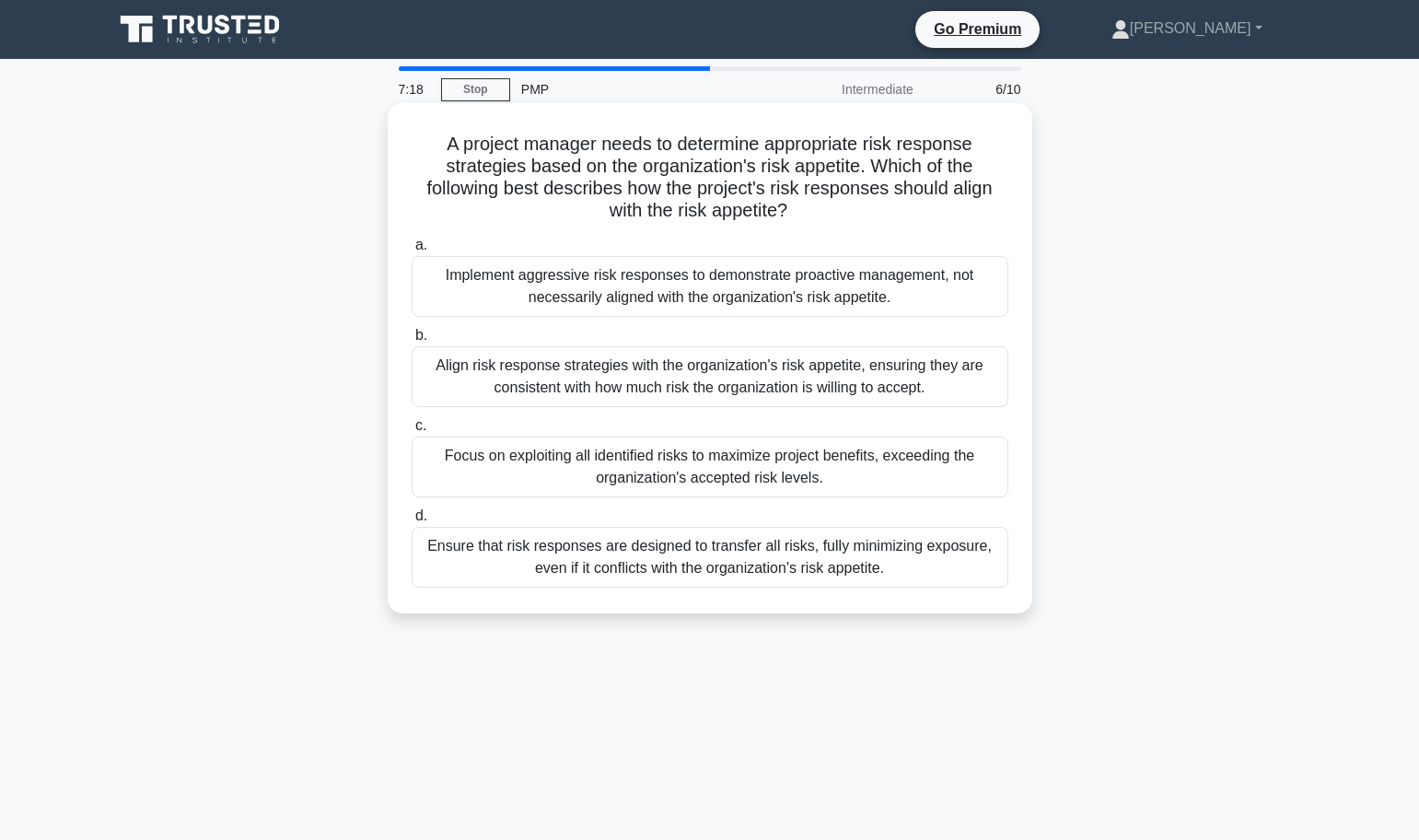
click at [646, 375] on div "Align risk response strategies with the organization's risk appetite, ensuring …" at bounding box center [710, 375] width 597 height 60
click at [411, 342] on input "b. Align risk response strategies with the organization's risk appetite, ensuri…" at bounding box center [411, 336] width 0 height 12
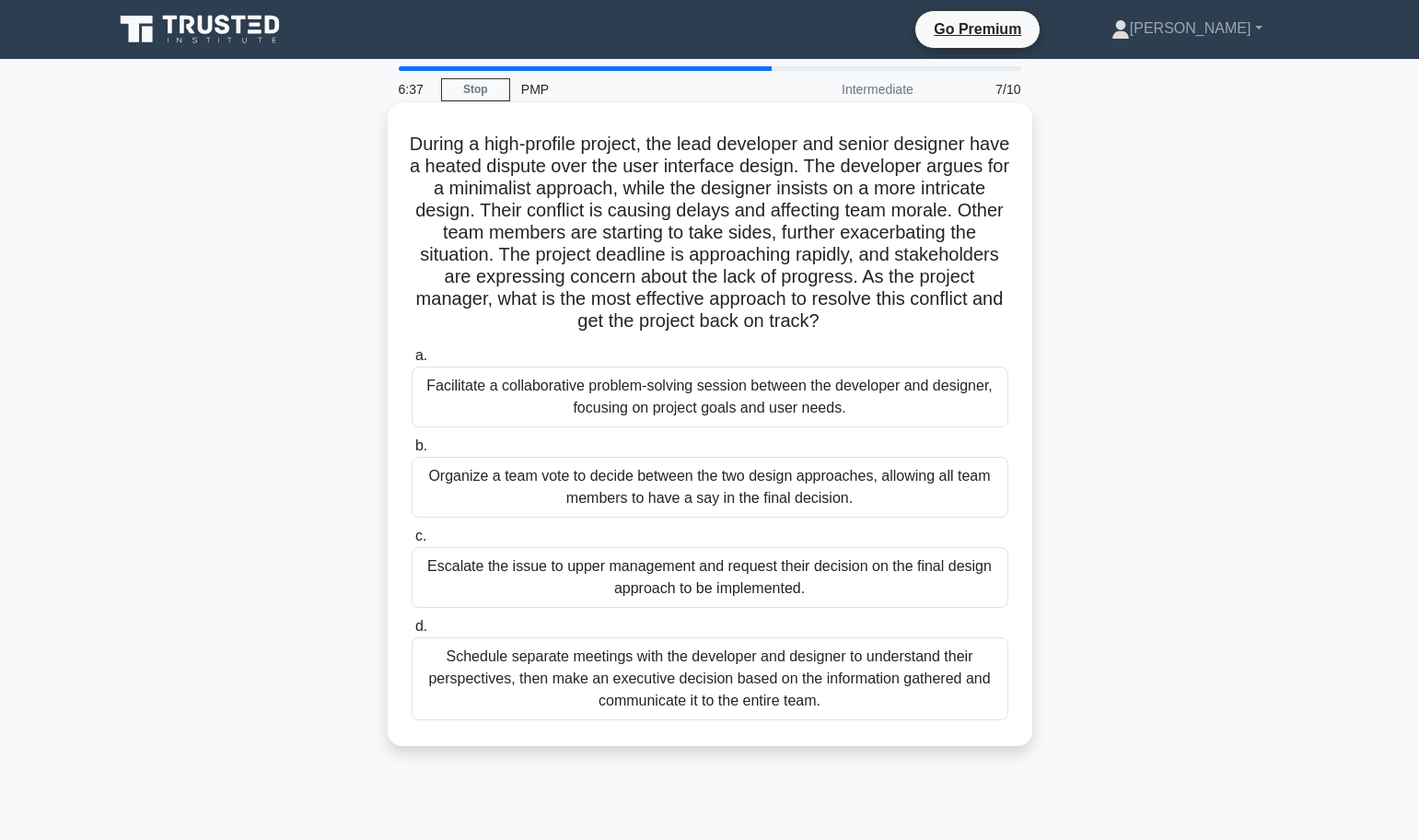
click at [746, 392] on div "Facilitate a collaborative problem-solving session between the developer and de…" at bounding box center [710, 396] width 597 height 60
click at [411, 362] on input "a. Facilitate a collaborative problem-solving session between the developer and…" at bounding box center [411, 356] width 0 height 12
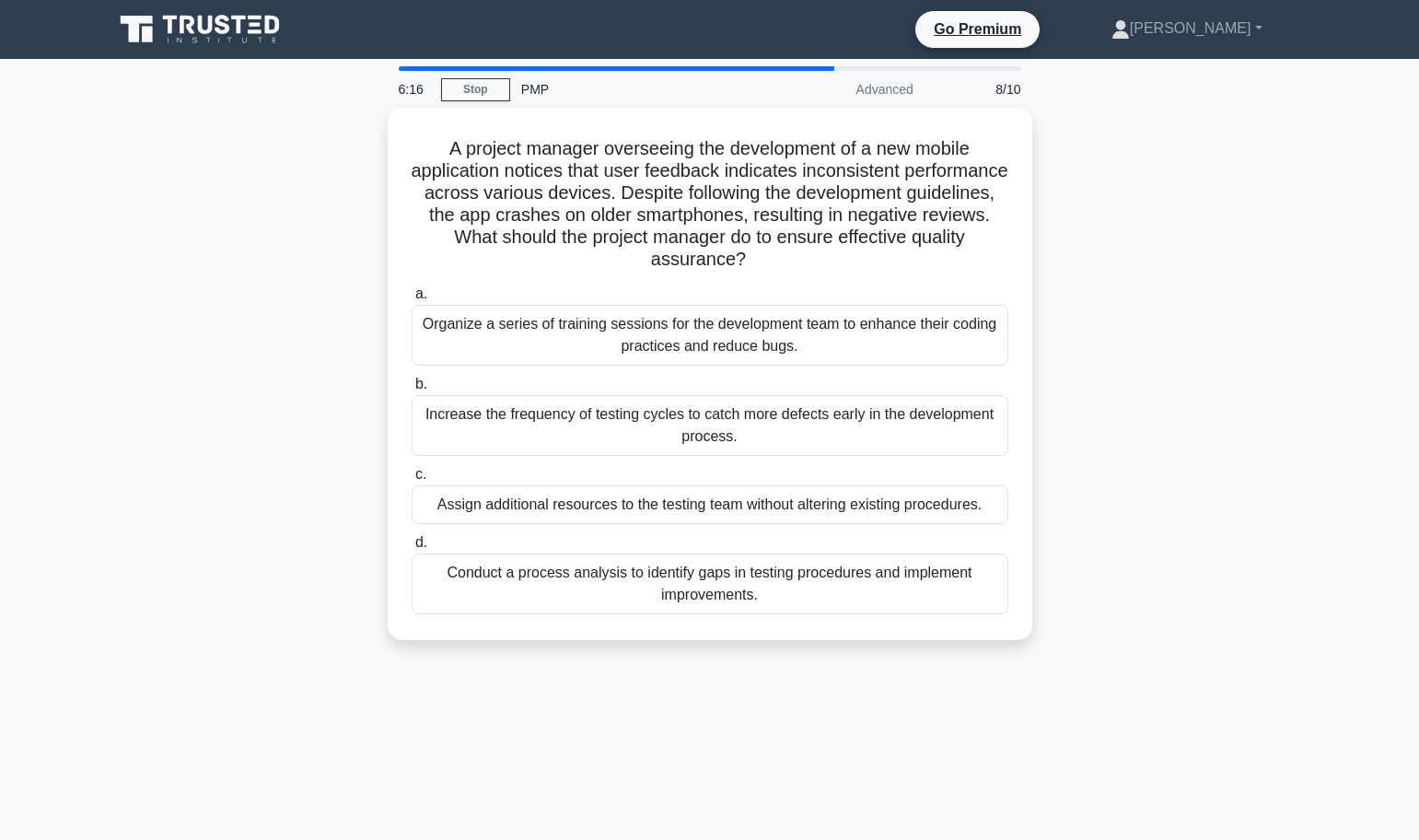
click at [675, 571] on div "Conduct a process analysis to identify gaps in testing procedures and implement…" at bounding box center [710, 583] width 597 height 60
click at [411, 549] on input "d. Conduct a process analysis to identify gaps in testing procedures and implem…" at bounding box center [411, 543] width 0 height 12
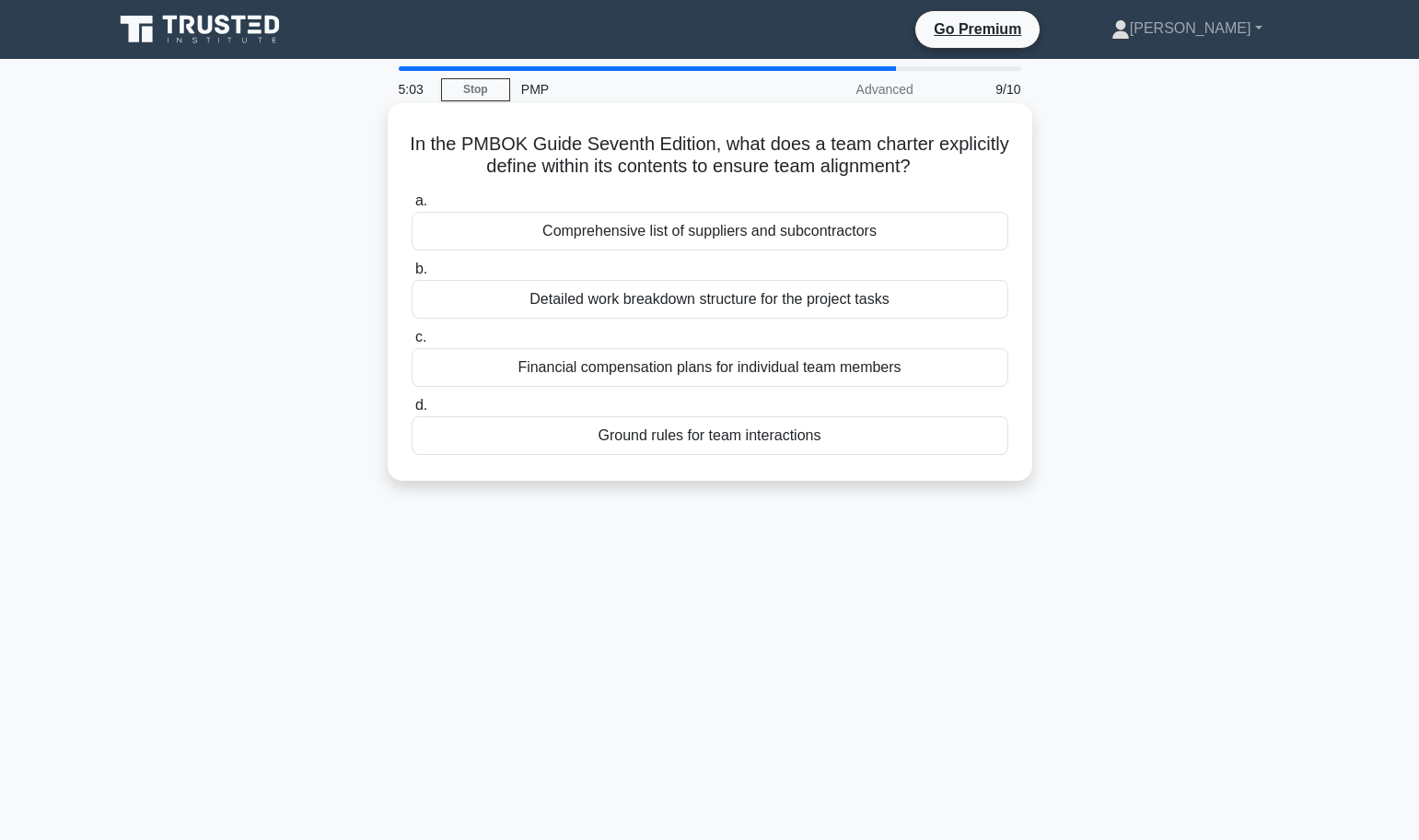
click at [812, 440] on div "Ground rules for team interactions" at bounding box center [710, 435] width 597 height 39
click at [411, 411] on input "d. Ground rules for team interactions" at bounding box center [411, 405] width 0 height 12
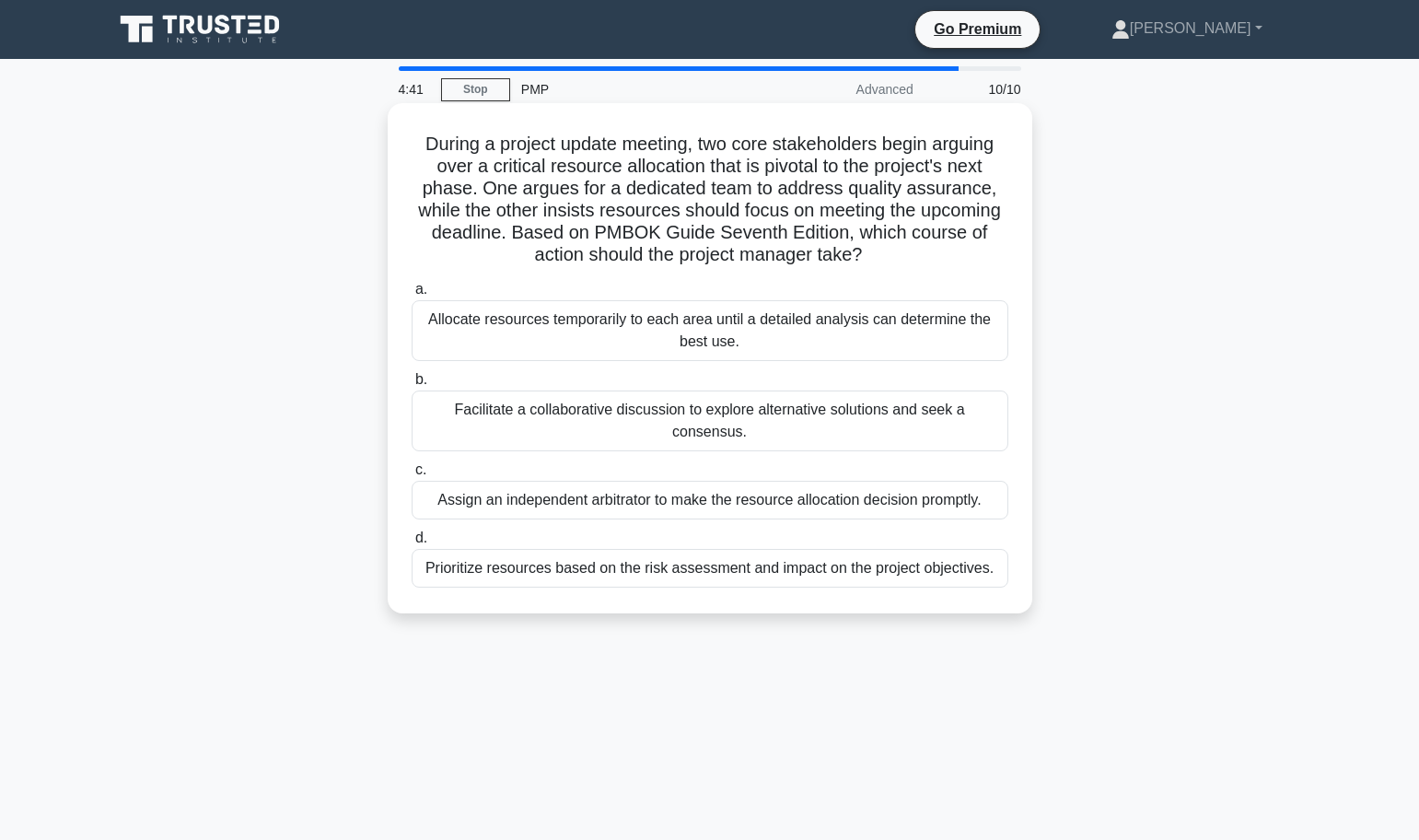
click at [801, 421] on div "Facilitate a collaborative discussion to explore alternative solutions and seek…" at bounding box center [710, 420] width 597 height 60
click at [411, 385] on input "b. Facilitate a collaborative discussion to explore alternative solutions and s…" at bounding box center [411, 379] width 0 height 12
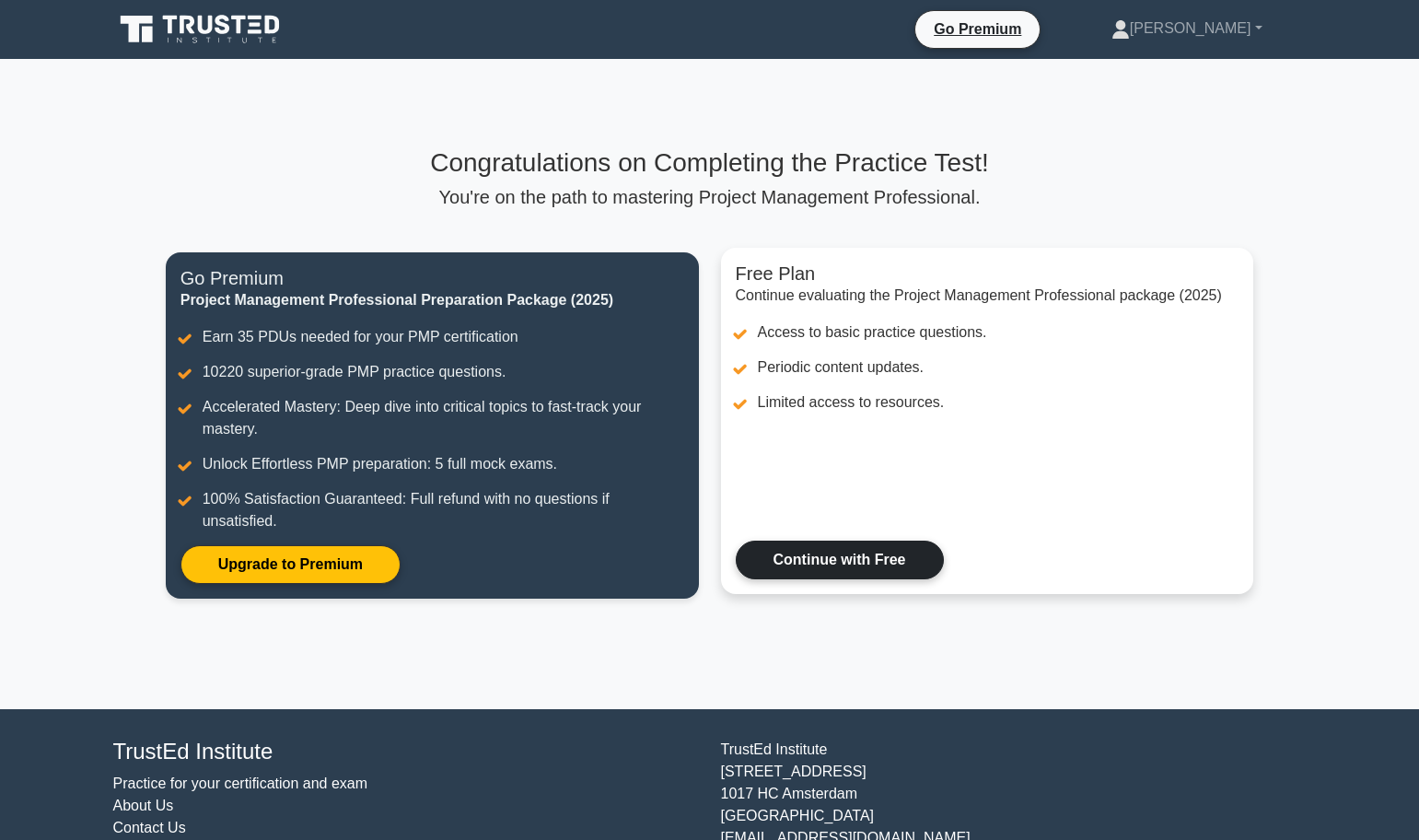
click at [831, 565] on link "Continue with Free" at bounding box center [840, 560] width 208 height 39
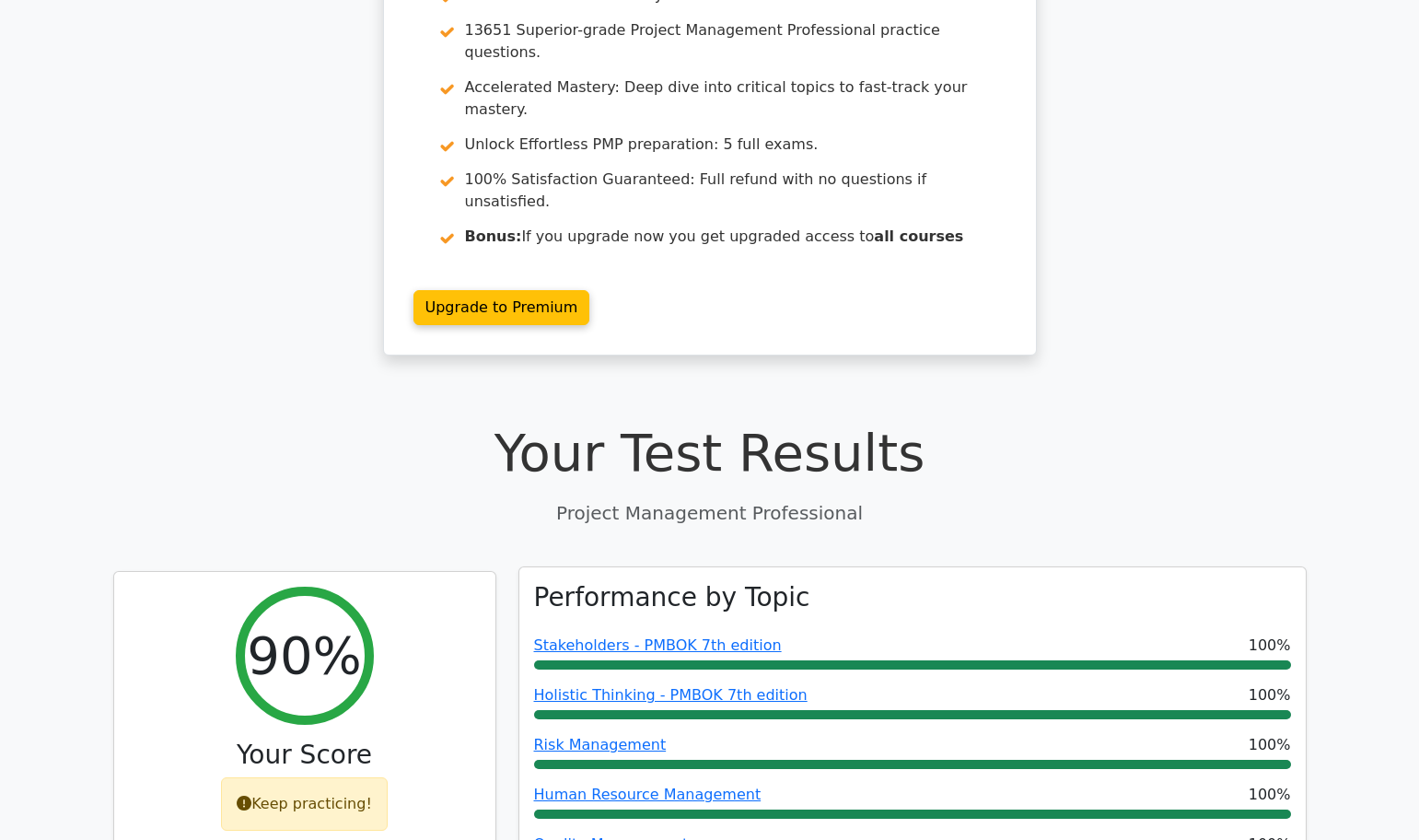
scroll to position [203, 0]
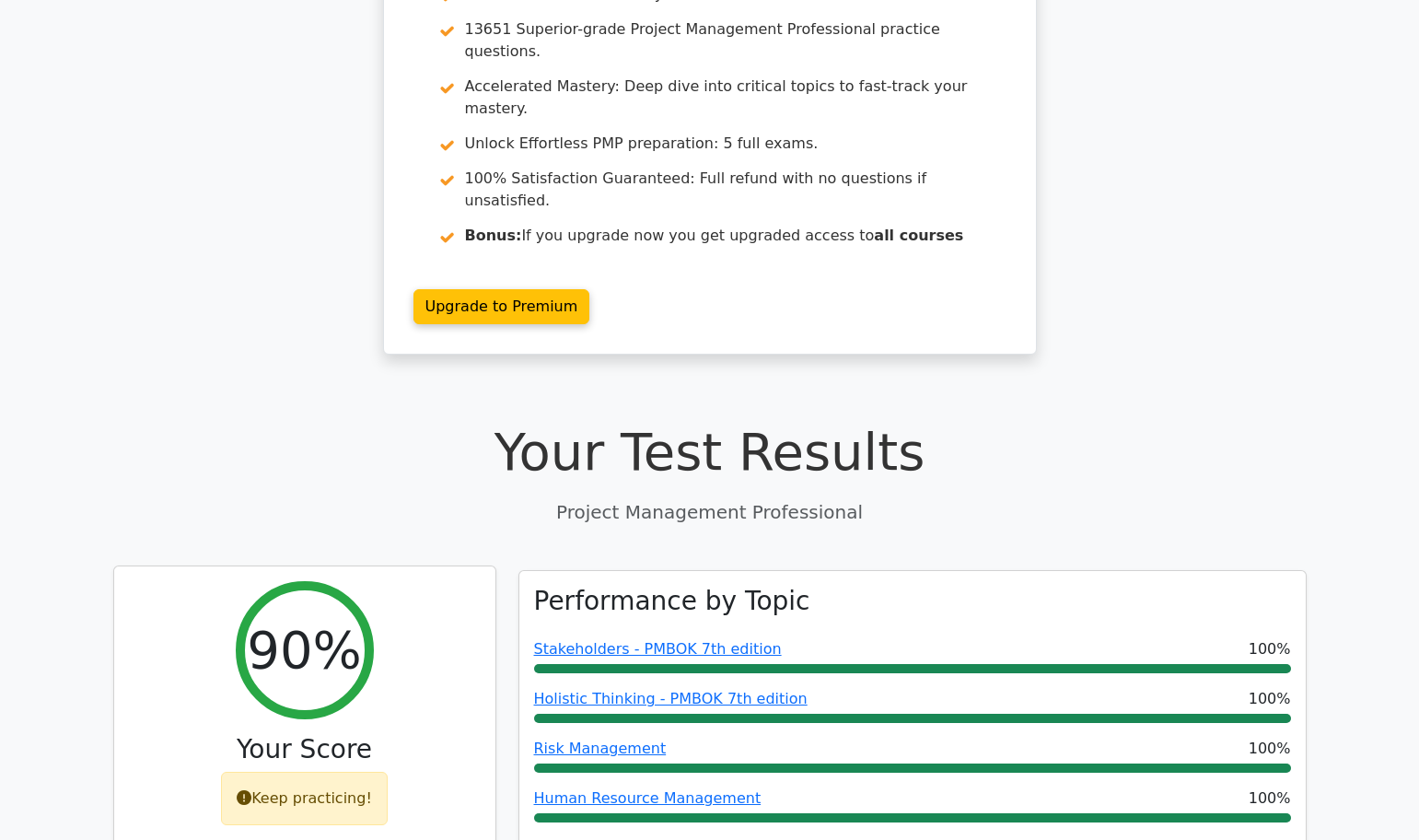
click at [324, 772] on div "Keep practicing!" at bounding box center [304, 798] width 166 height 53
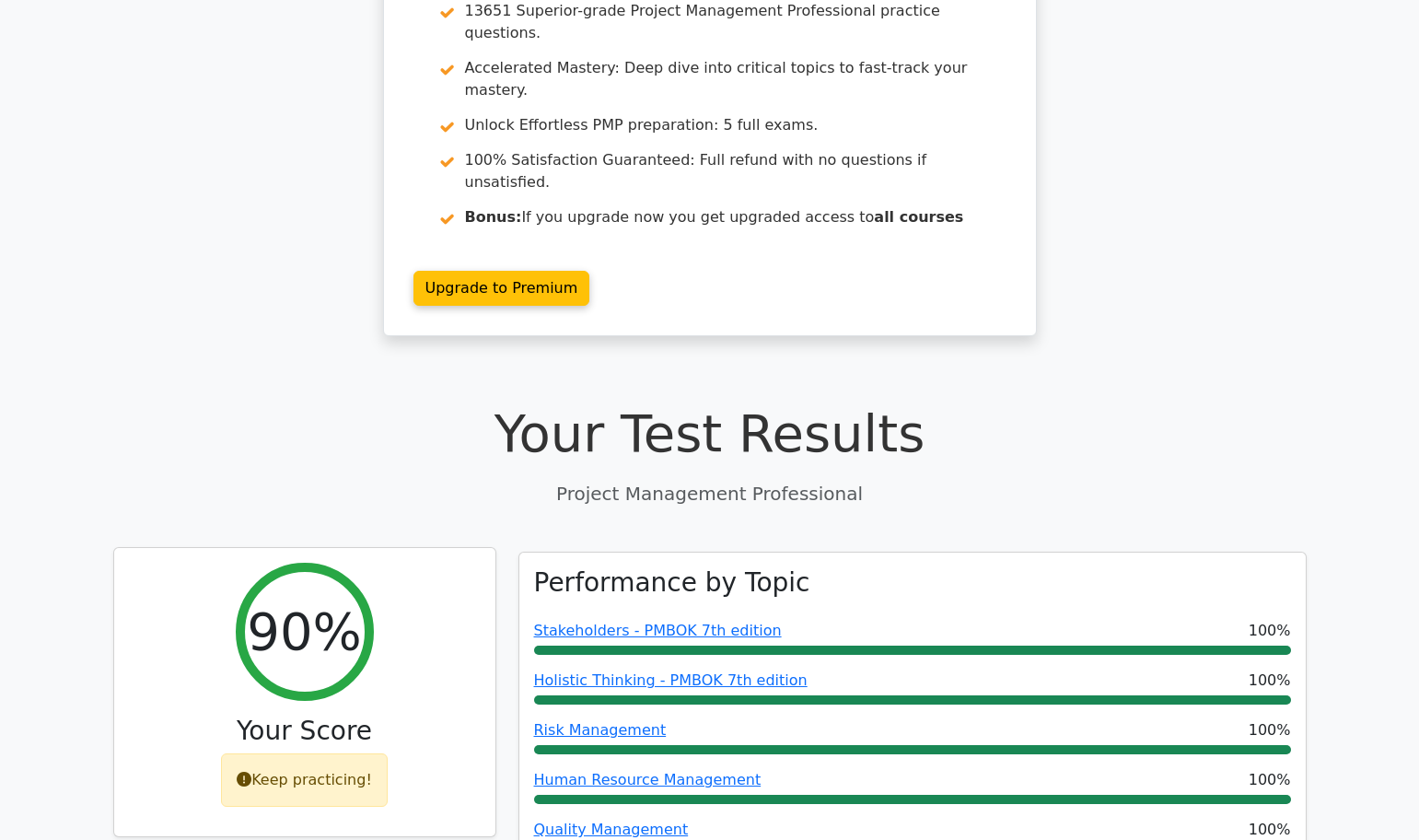
scroll to position [223, 0]
click at [307, 752] on div "Keep practicing!" at bounding box center [304, 779] width 166 height 53
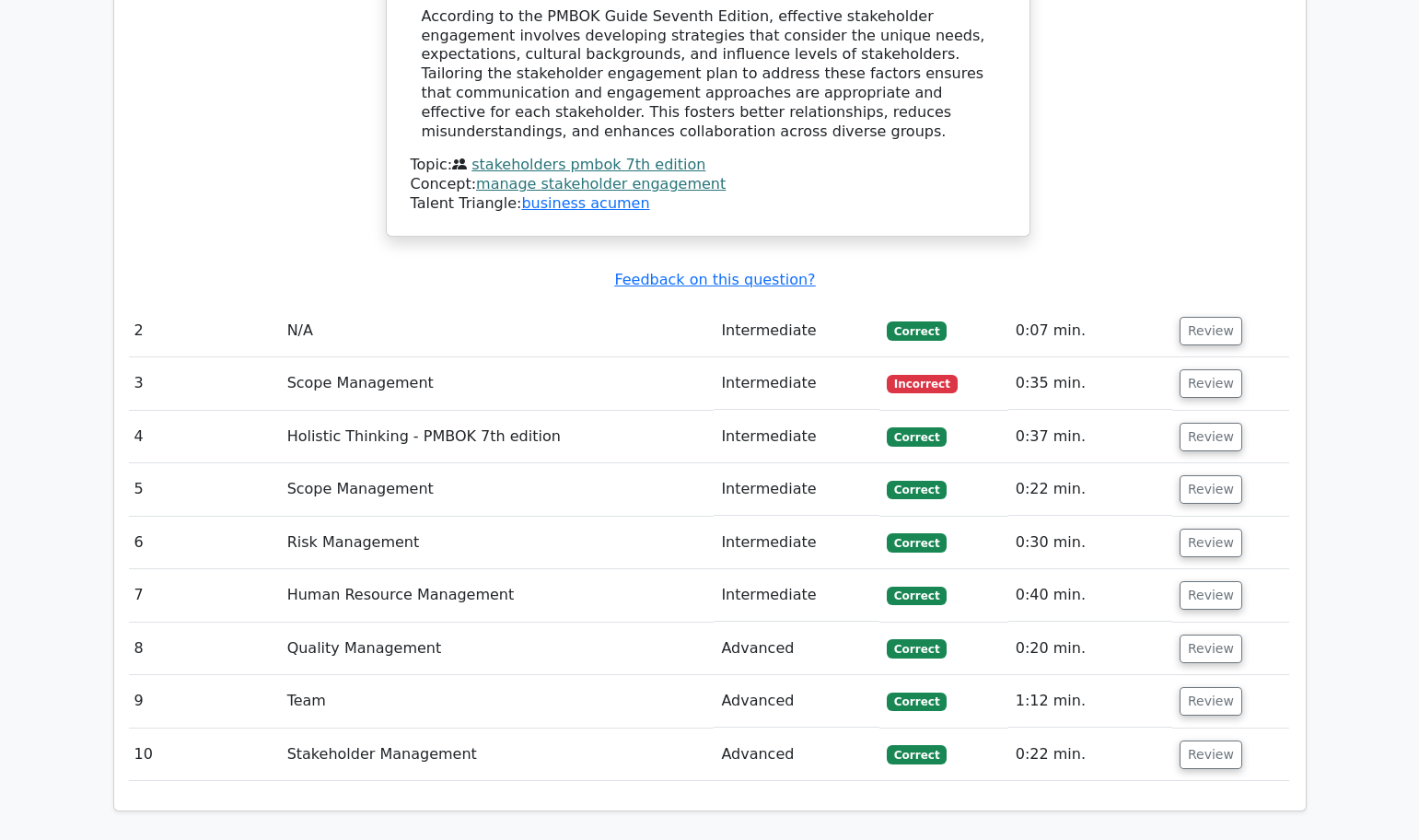
scroll to position [2021, 0]
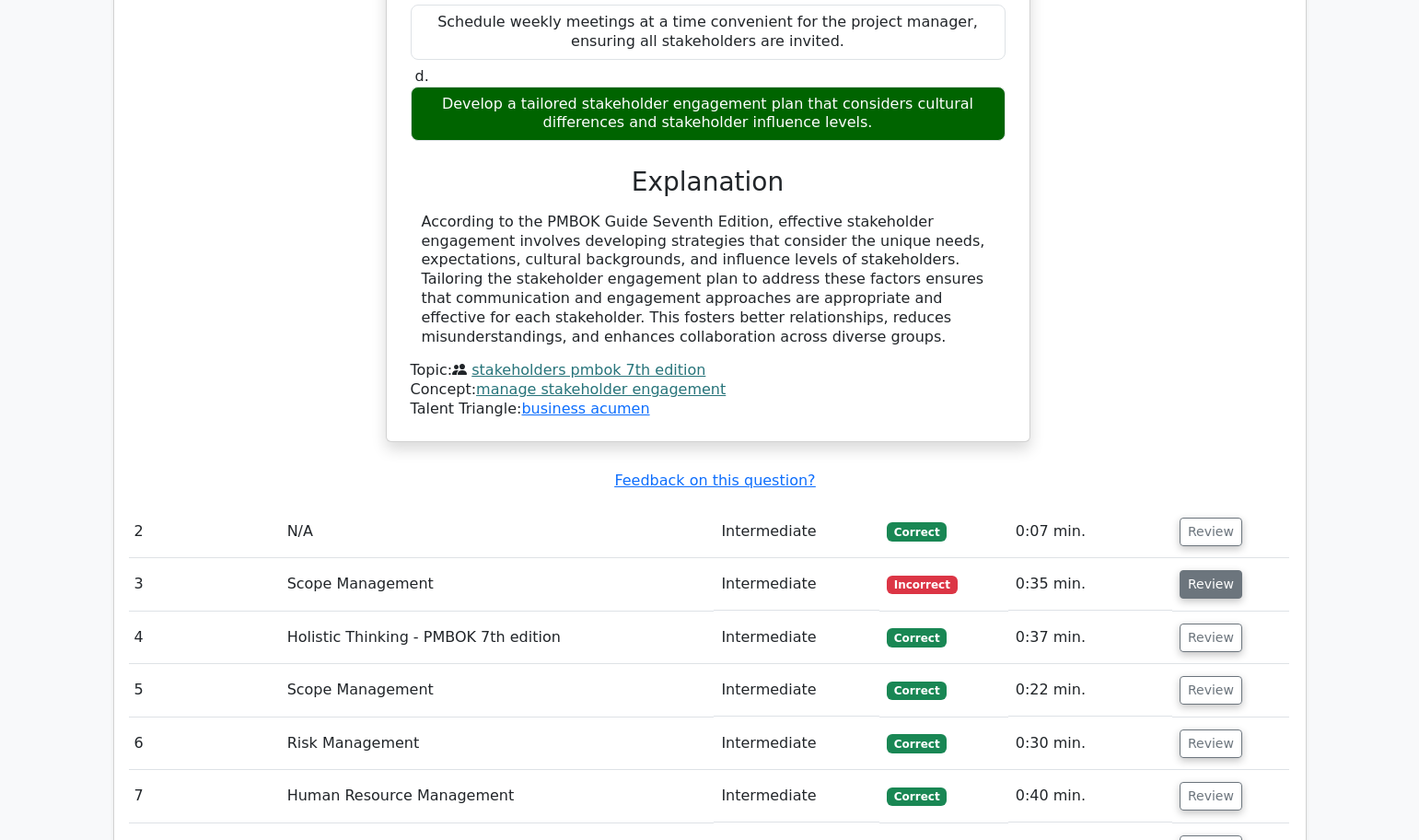
click at [1198, 570] on button "Review" at bounding box center [1211, 583] width 62 height 29
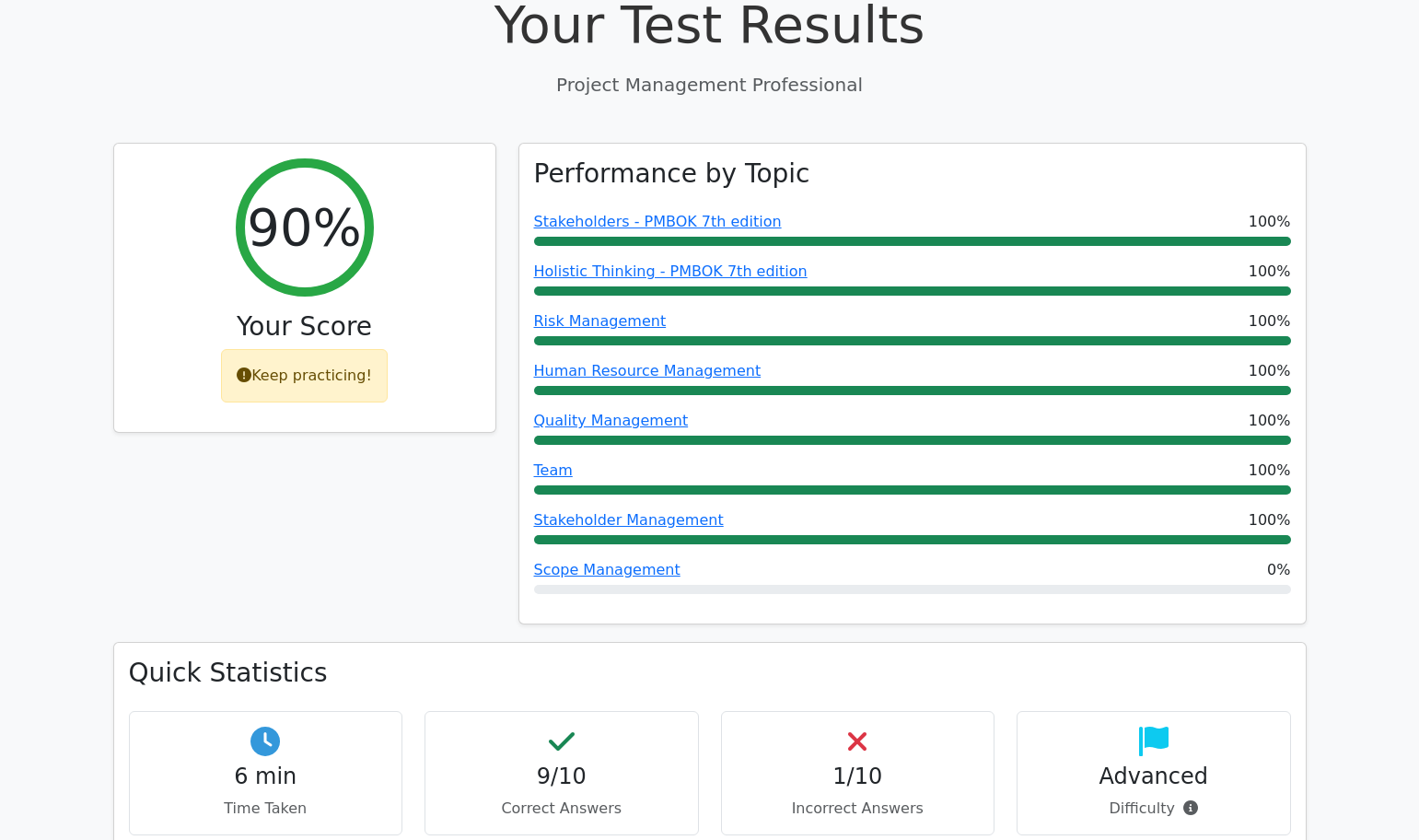
scroll to position [356, 0]
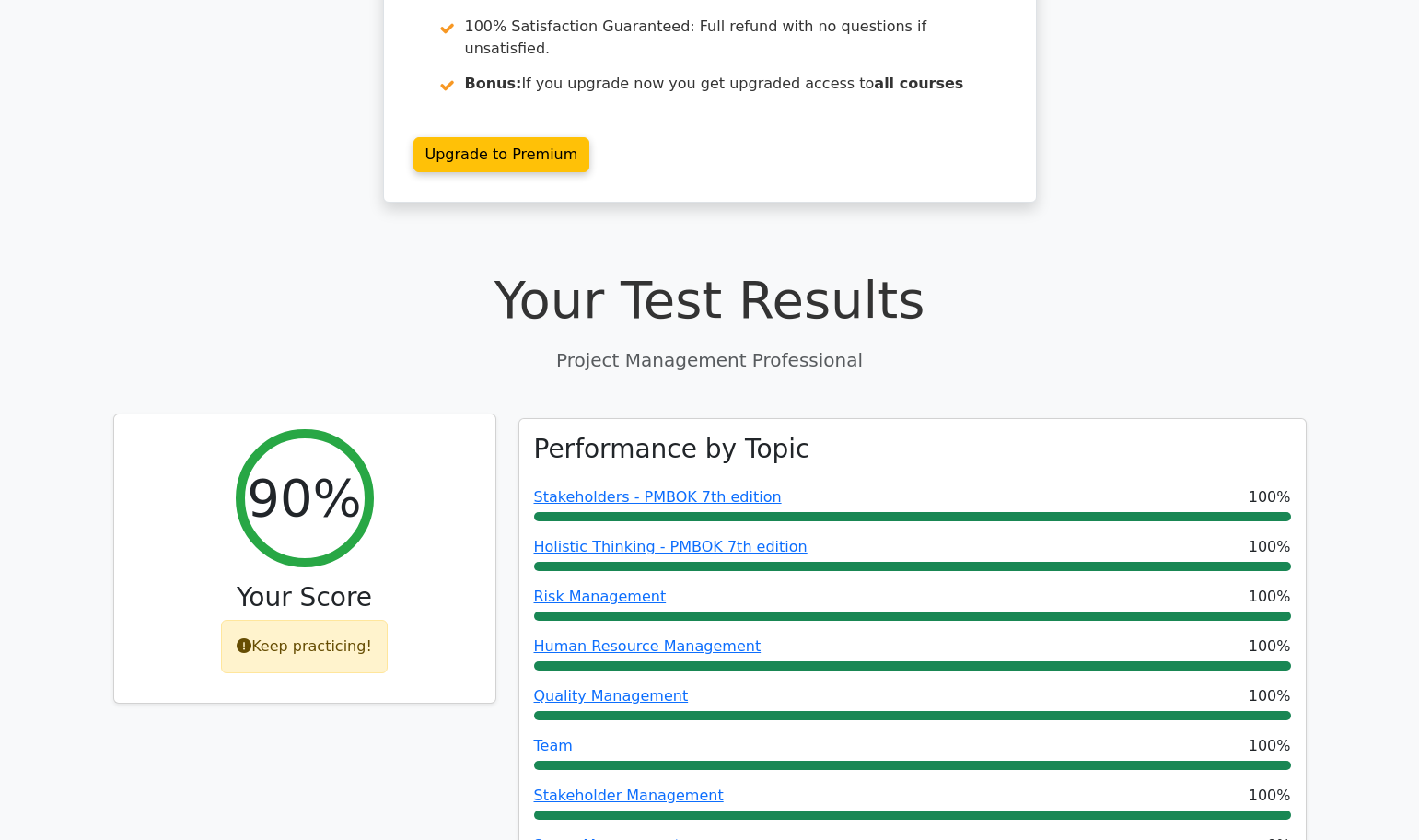
click at [305, 620] on div "Keep practicing!" at bounding box center [304, 647] width 166 height 53
click at [315, 620] on div "Keep practicing!" at bounding box center [304, 647] width 166 height 53
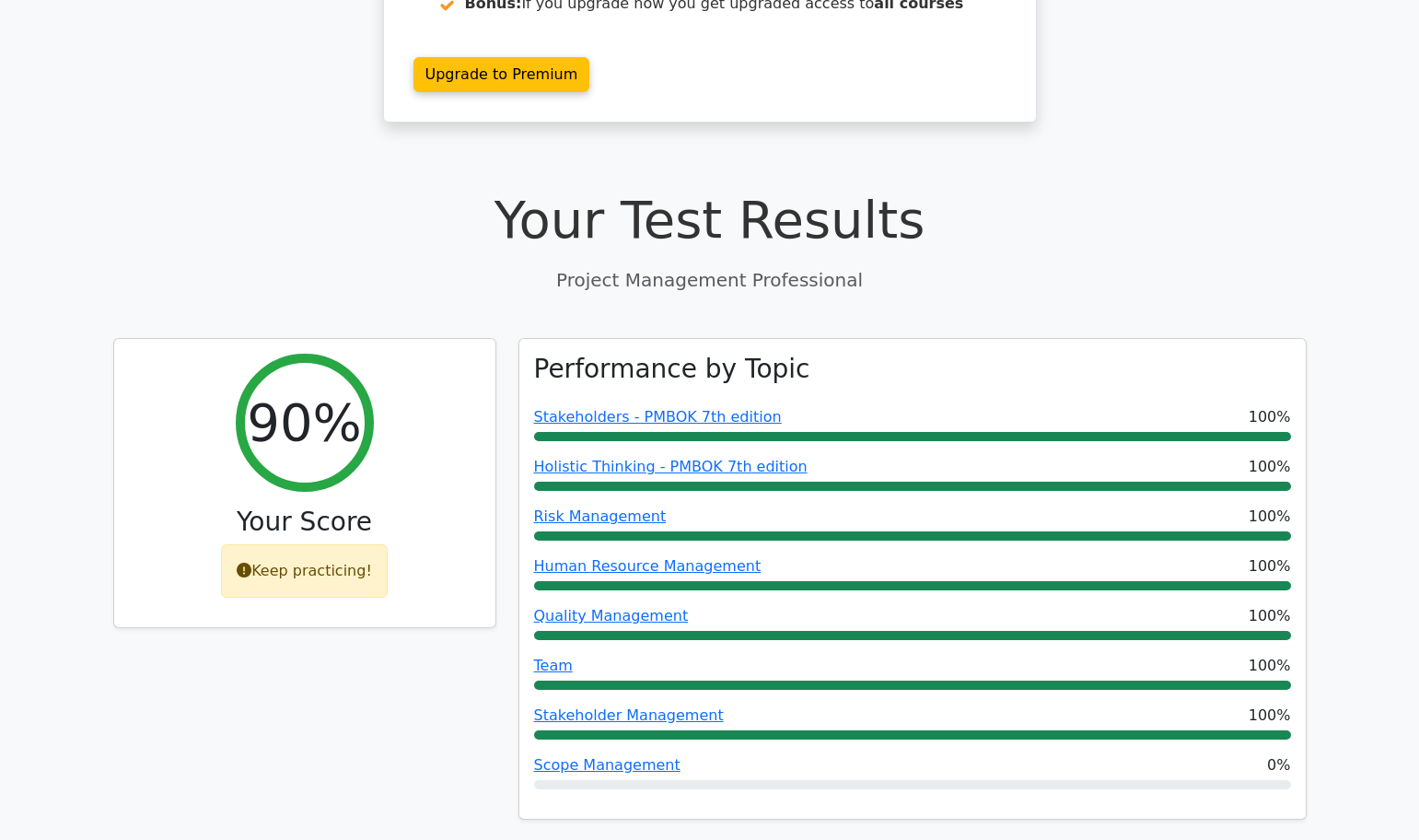
scroll to position [0, 0]
